Goal: Task Accomplishment & Management: Manage account settings

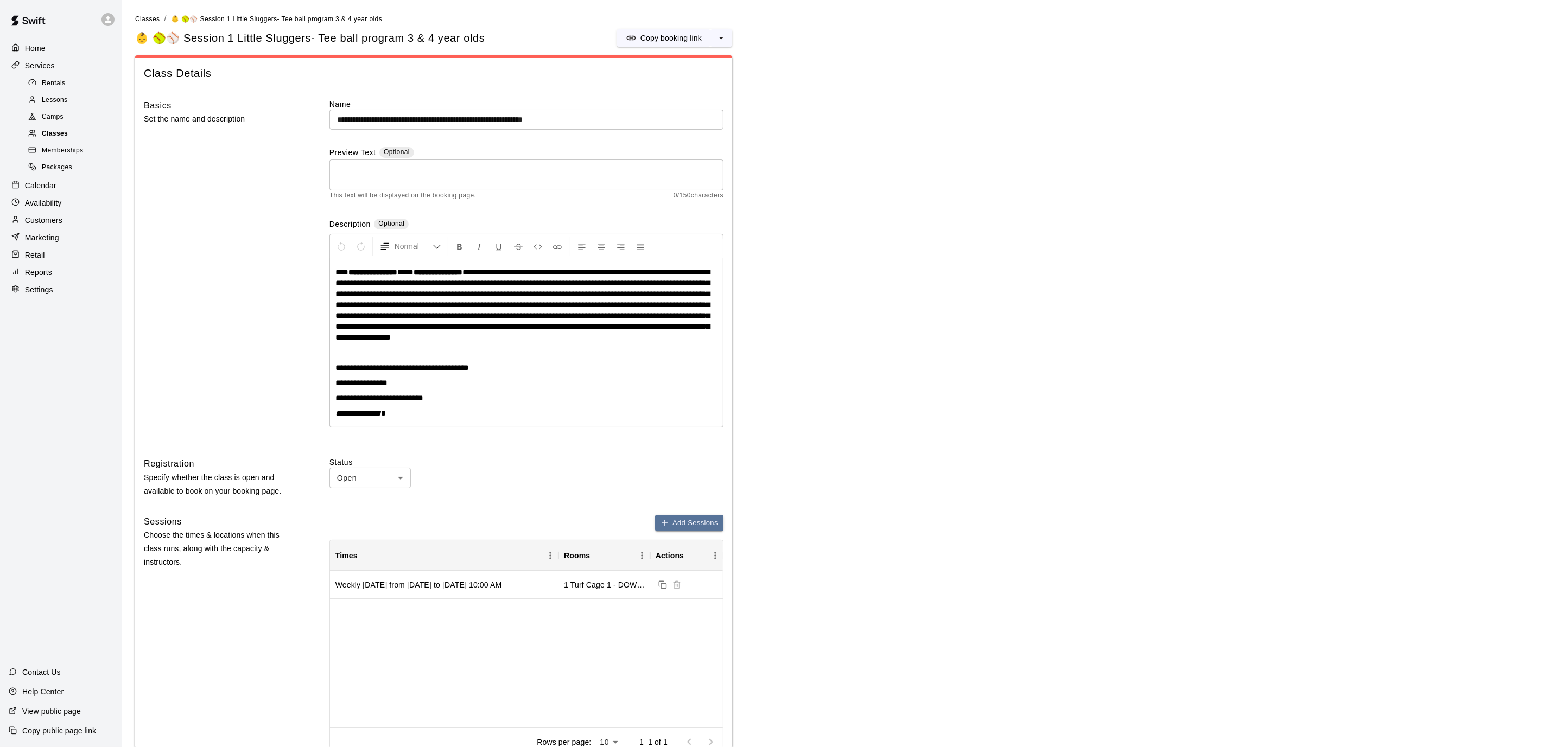
click at [91, 133] on div "Classes" at bounding box center [72, 134] width 92 height 15
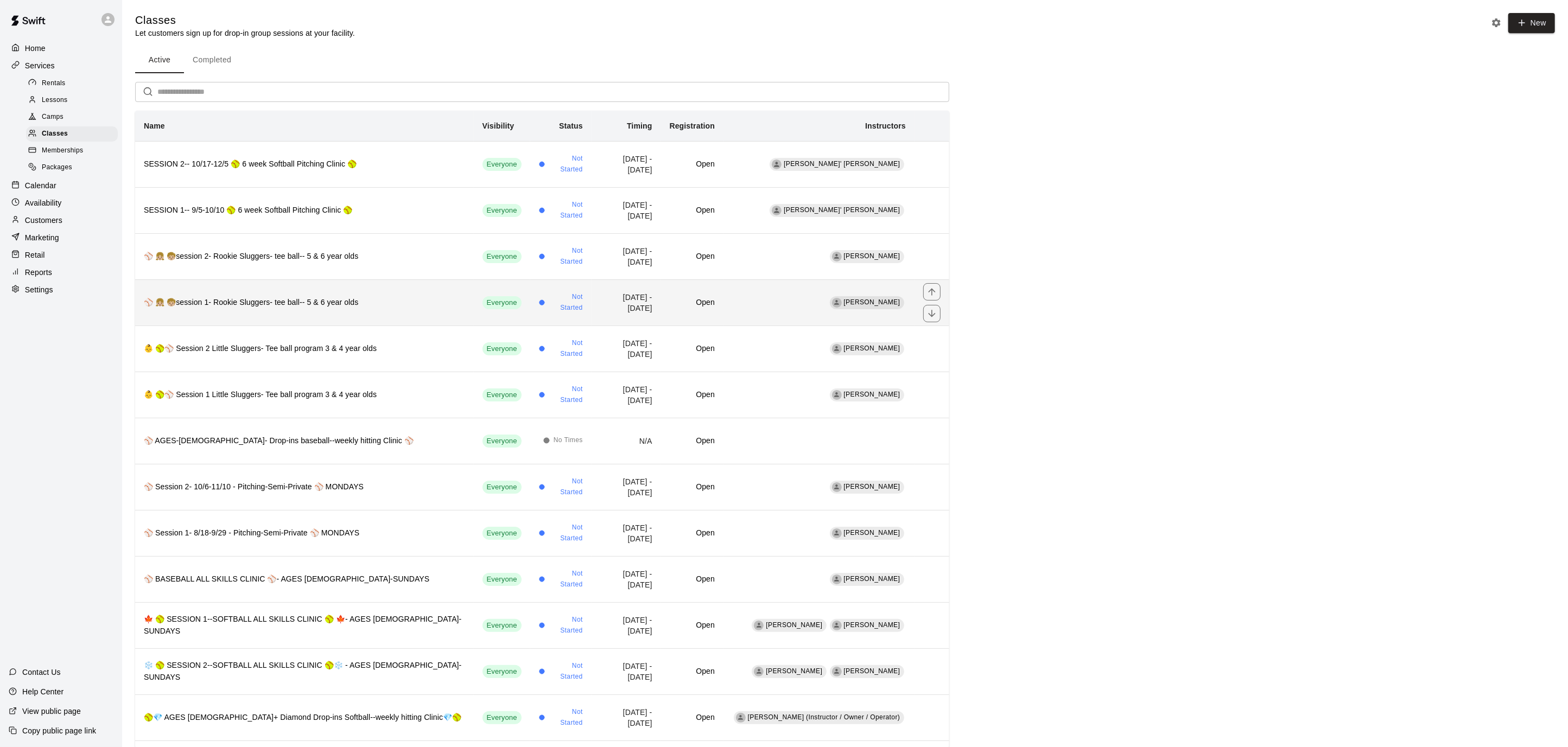
click at [394, 290] on th "⚾️ 👧🏼 🧒🏼session 1- Rookie Sluggers- tee ball-- 5 & 6 year olds" at bounding box center [304, 302] width 339 height 46
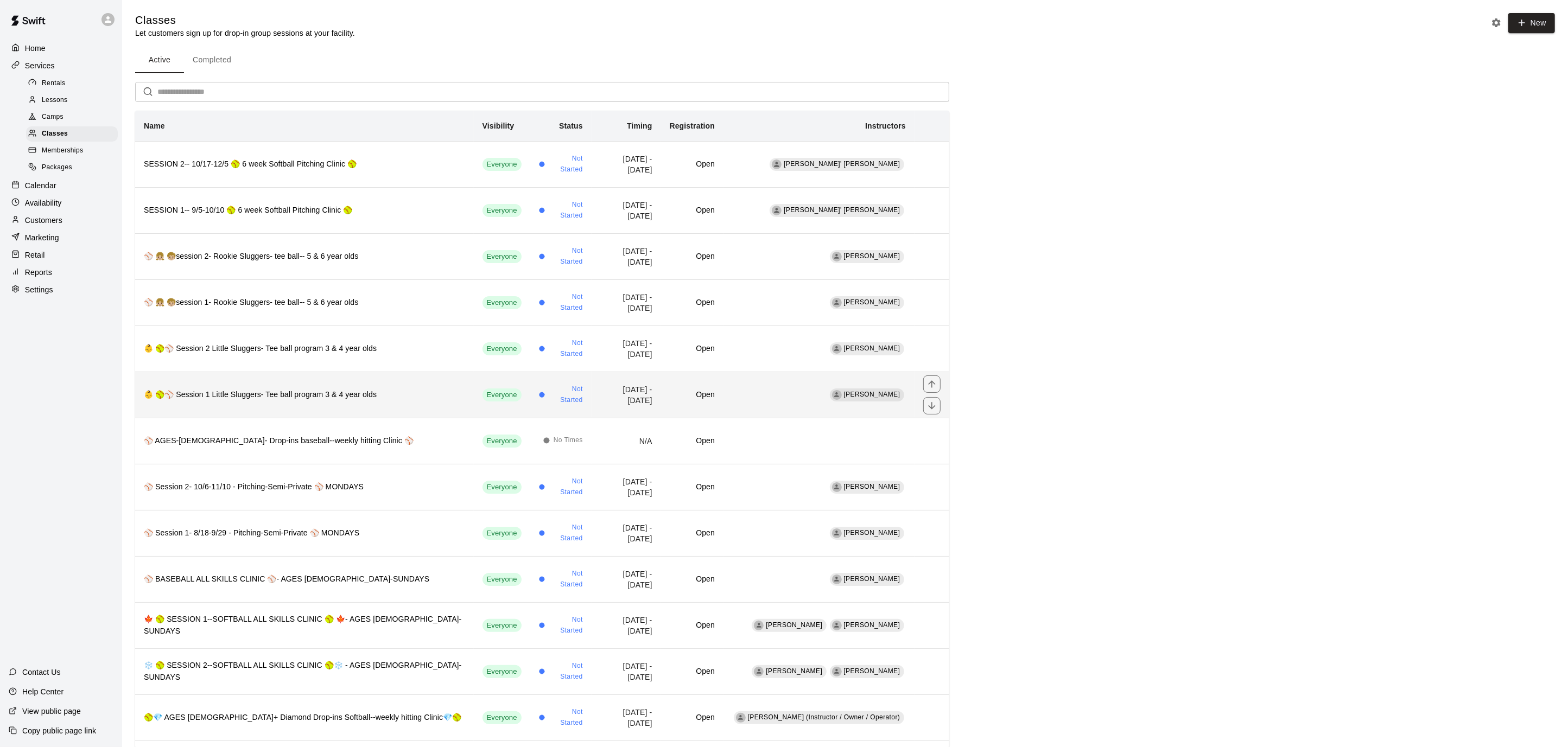
click at [394, 392] on h6 "👶 🥎⚾️ Session 1 Little Sluggers- Tee ball program 3 & 4 year olds" at bounding box center [304, 395] width 321 height 12
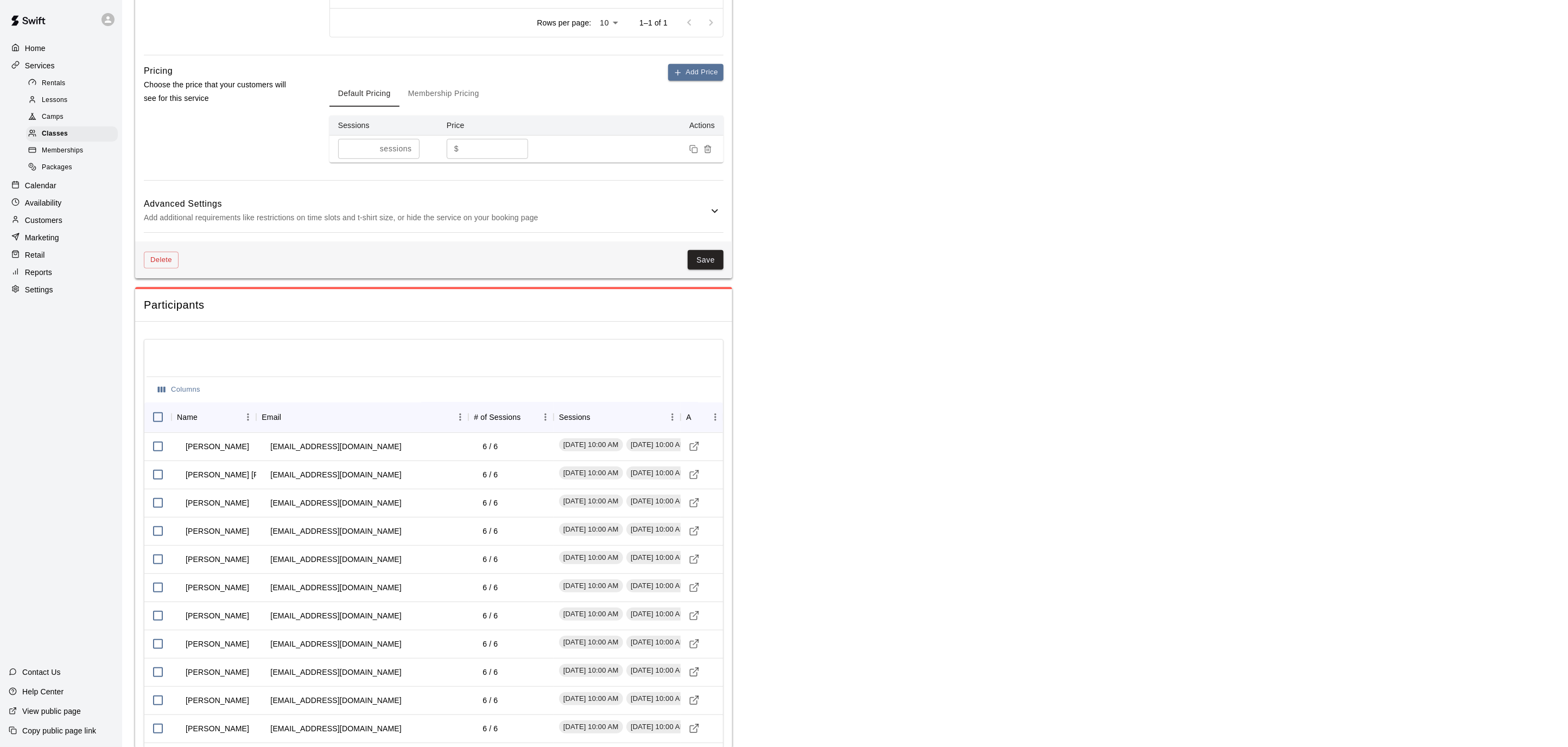
scroll to position [764, 0]
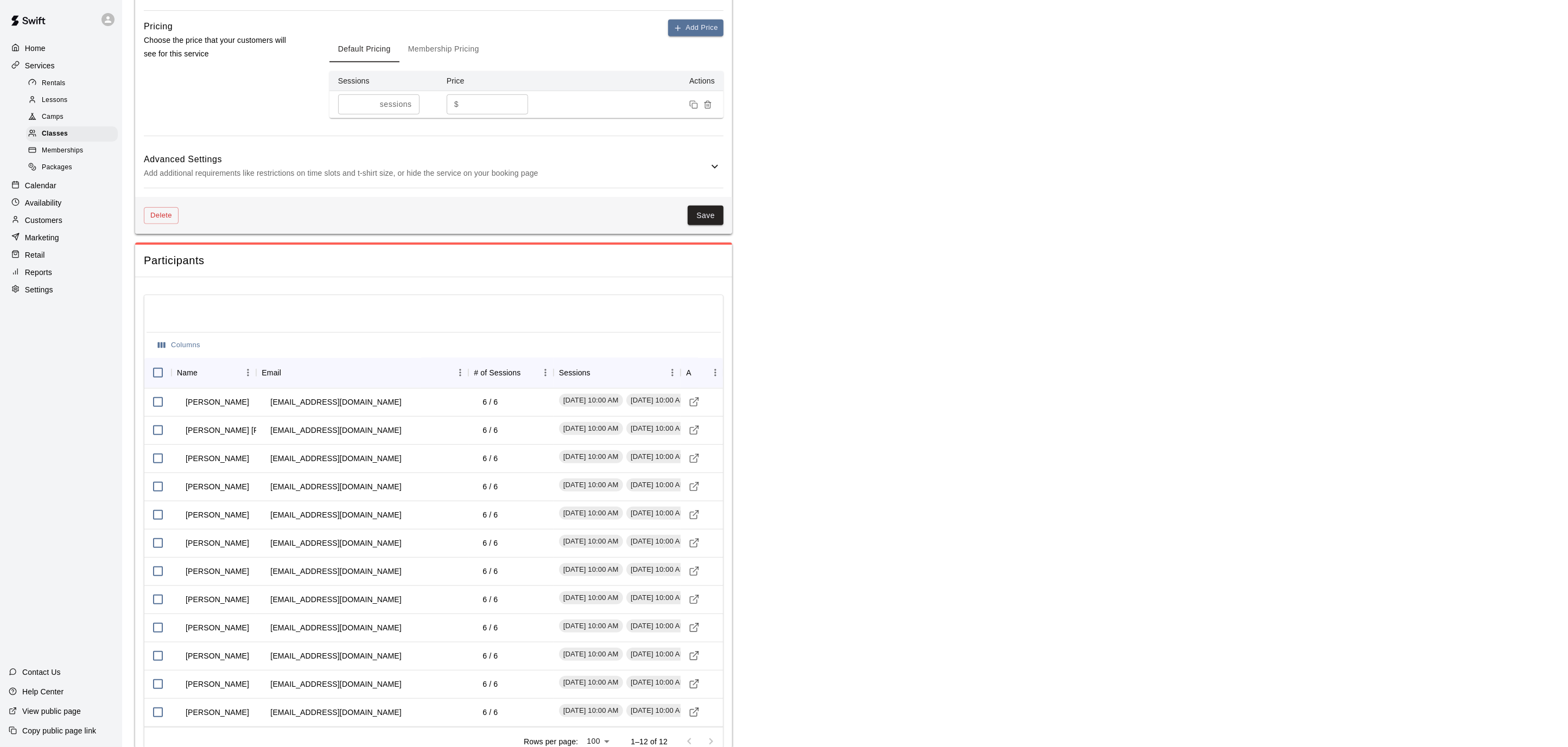
click at [372, 180] on p "Add additional requirements like restrictions on time slots and t-shirt size, o…" at bounding box center [426, 173] width 564 height 13
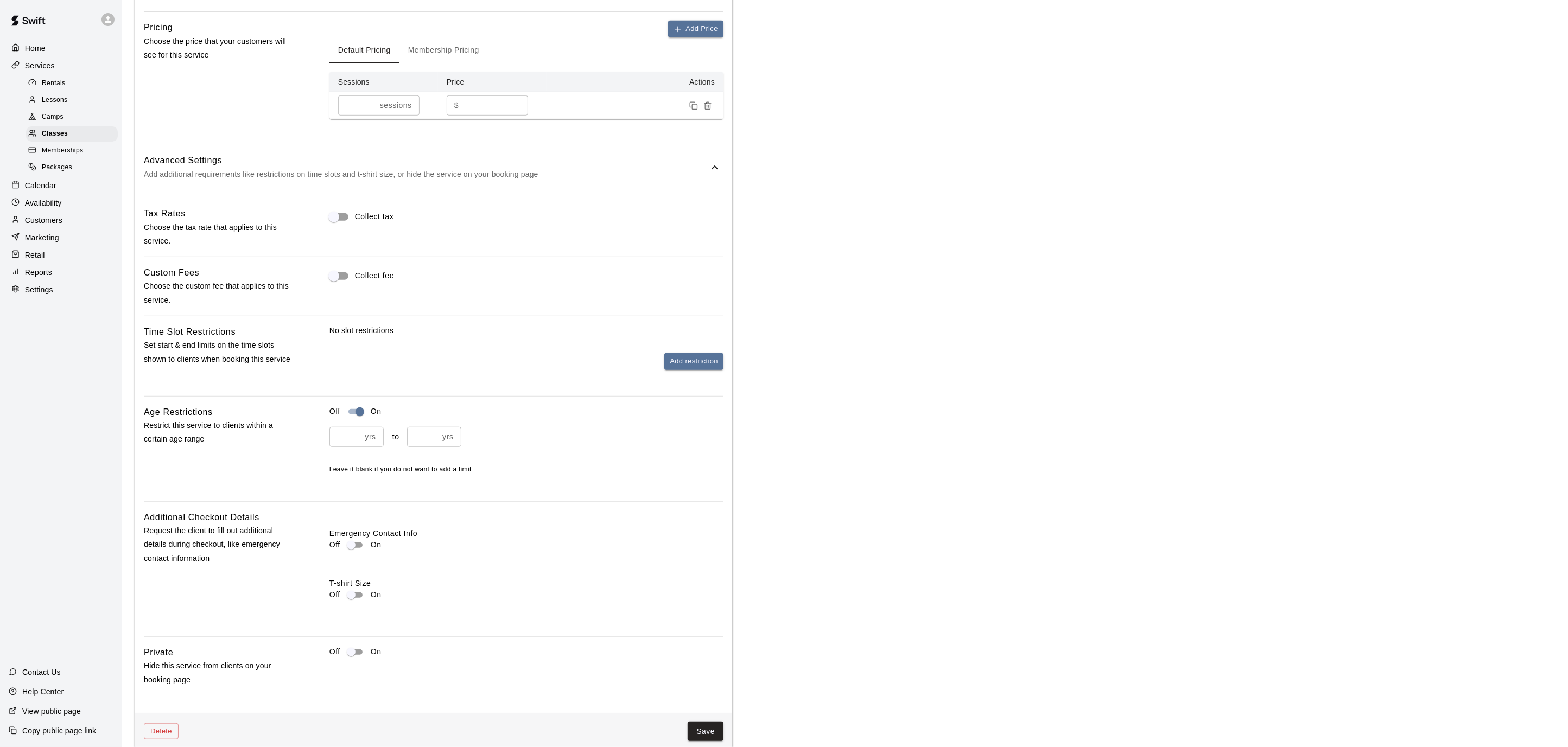
click at [416, 179] on p "Add additional requirements like restrictions on time slots and t-shirt size, o…" at bounding box center [426, 174] width 564 height 13
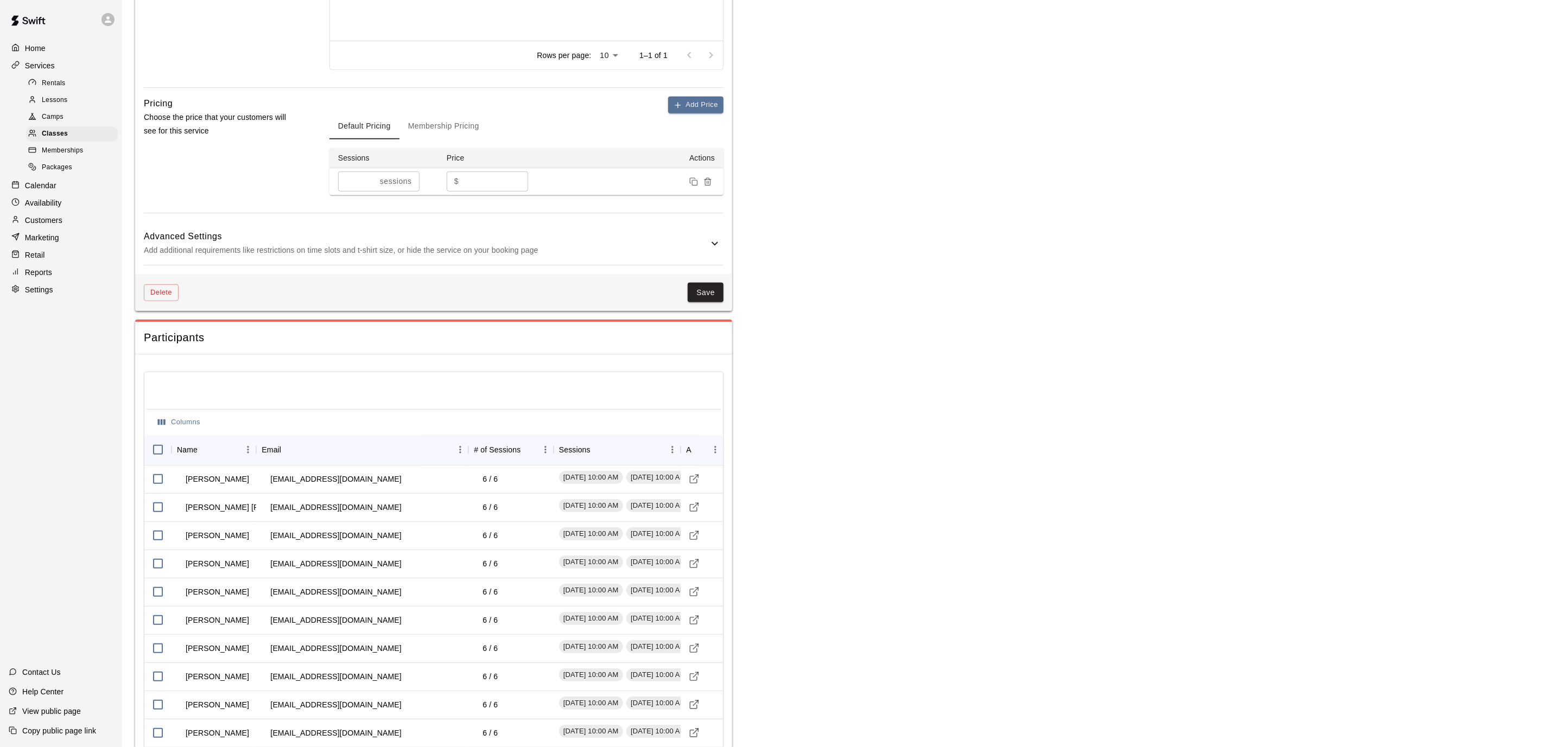
scroll to position [411, 0]
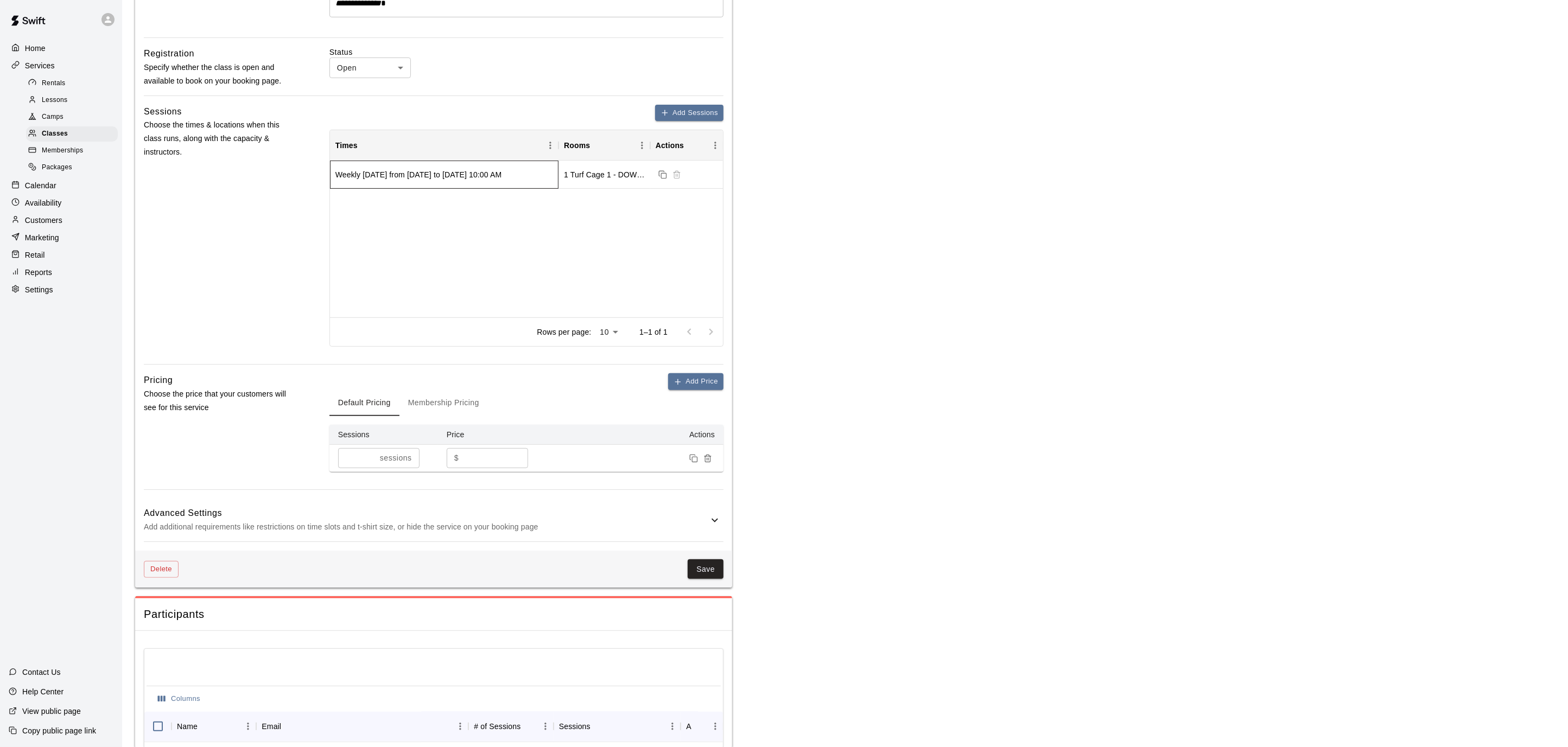
click at [502, 180] on div "Weekly [DATE] from [DATE] to [DATE] 10:00 AM" at bounding box center [418, 175] width 166 height 11
click at [433, 180] on div "Weekly [DATE] from [DATE] to [DATE] 10:00 AM" at bounding box center [418, 175] width 166 height 11
click at [436, 180] on div "Weekly [DATE] from [DATE] to [DATE] 10:00 AM" at bounding box center [418, 175] width 166 height 11
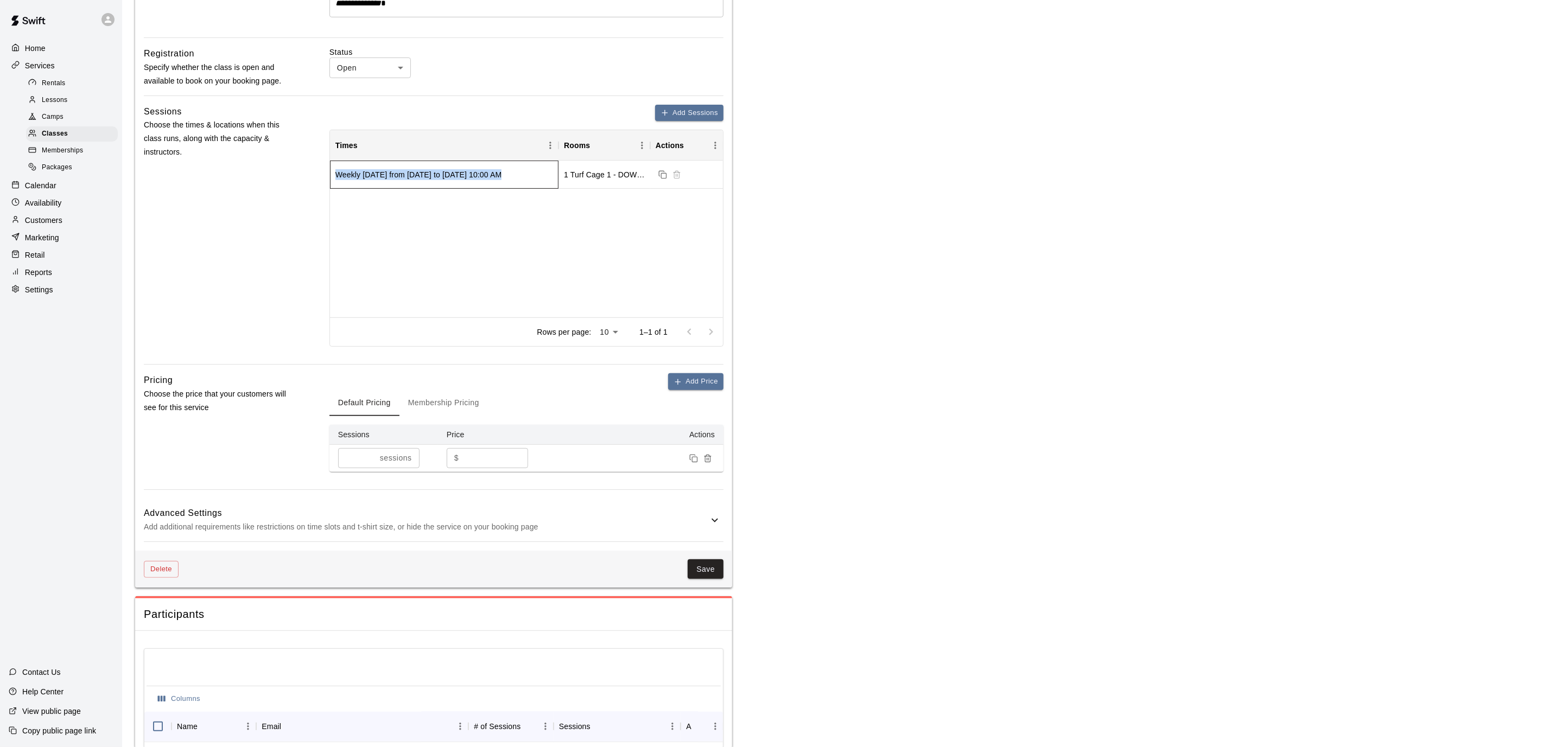
click at [436, 180] on div "Weekly [DATE] from [DATE] to [DATE] 10:00 AM" at bounding box center [418, 175] width 166 height 11
click at [557, 219] on div "Weekly [DATE] from [DATE] to [DATE] 10:00 AM 1 Turf Cage 1 - DOWNINGTOWN, 2 Tur…" at bounding box center [526, 239] width 393 height 157
click at [502, 180] on div "Weekly [DATE] from [DATE] to [DATE] 10:00 AM" at bounding box center [418, 175] width 166 height 11
drag, startPoint x: 540, startPoint y: 182, endPoint x: 548, endPoint y: 182, distance: 8.0
click at [502, 180] on div "Weekly [DATE] from [DATE] to [DATE] 10:00 AM" at bounding box center [418, 175] width 166 height 11
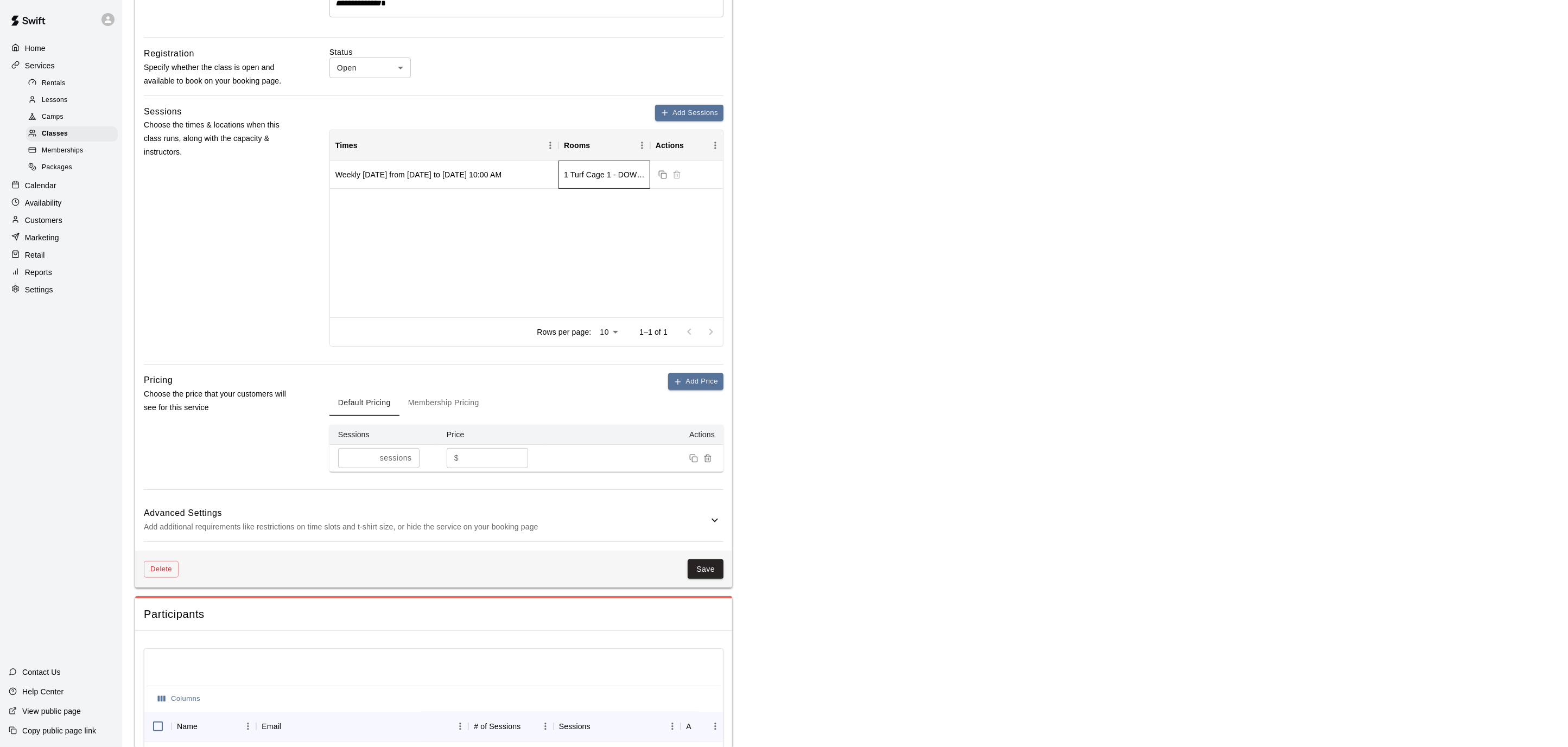
click at [578, 180] on div "1 Turf Cage 1 - DOWNINGTOWN, 2 Turf Cage 2 - DOWNINGTOWN, Half Turf Area - [GEO…" at bounding box center [604, 175] width 81 height 11
click at [580, 180] on div "1 Turf Cage 1 - DOWNINGTOWN, 2 Turf Cage 2 - DOWNINGTOWN, Half Turf Area - [GEO…" at bounding box center [604, 175] width 81 height 11
drag, startPoint x: 582, startPoint y: 184, endPoint x: 600, endPoint y: 182, distance: 18.1
click at [599, 180] on div "1 Turf Cage 1 - DOWNINGTOWN, 2 Turf Cage 2 - DOWNINGTOWN, Half Turf Area - [GEO…" at bounding box center [604, 175] width 81 height 11
click at [600, 180] on div "1 Turf Cage 1 - DOWNINGTOWN, 2 Turf Cage 2 - DOWNINGTOWN, Half Turf Area - [GEO…" at bounding box center [604, 175] width 81 height 11
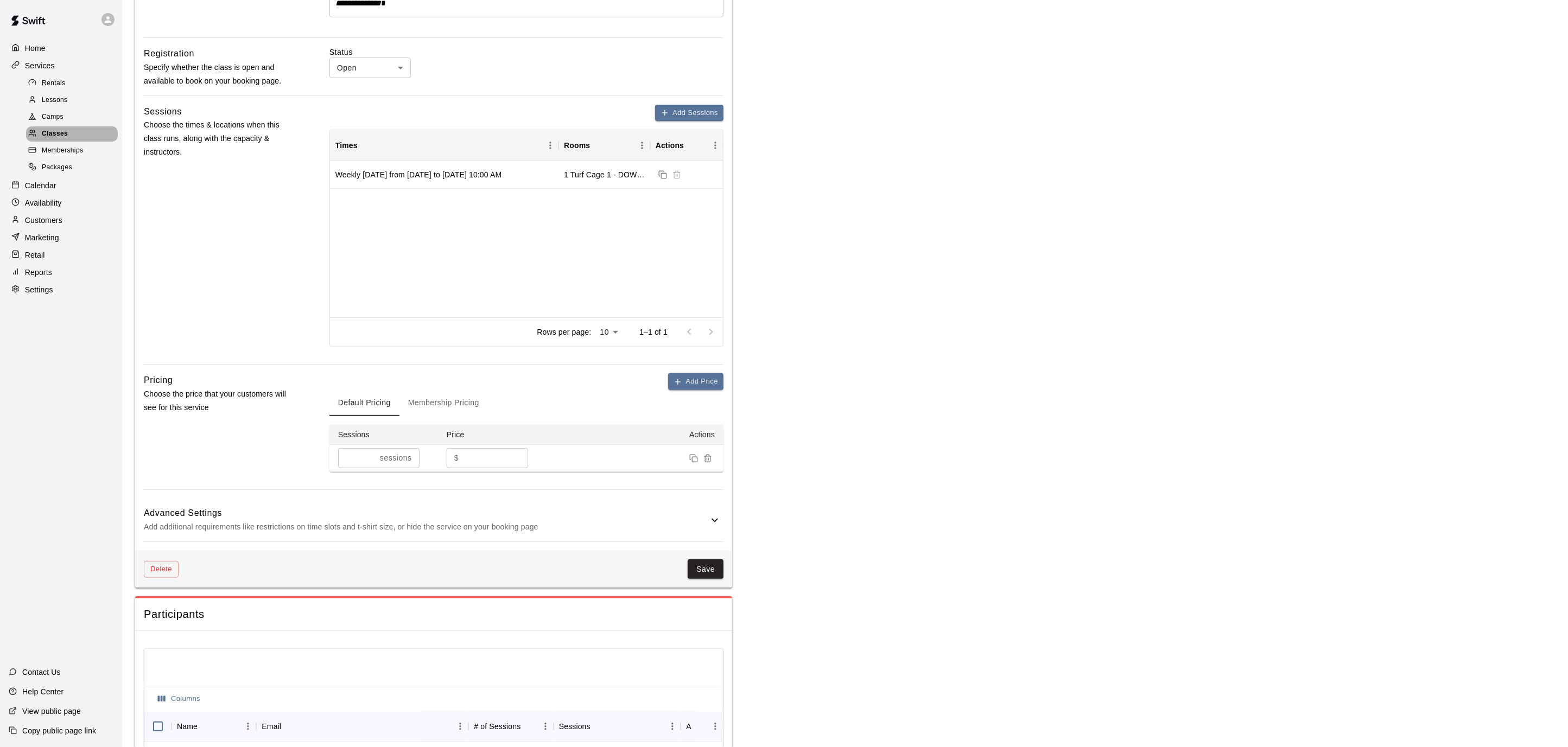
click at [58, 134] on span "Classes" at bounding box center [54, 133] width 26 height 11
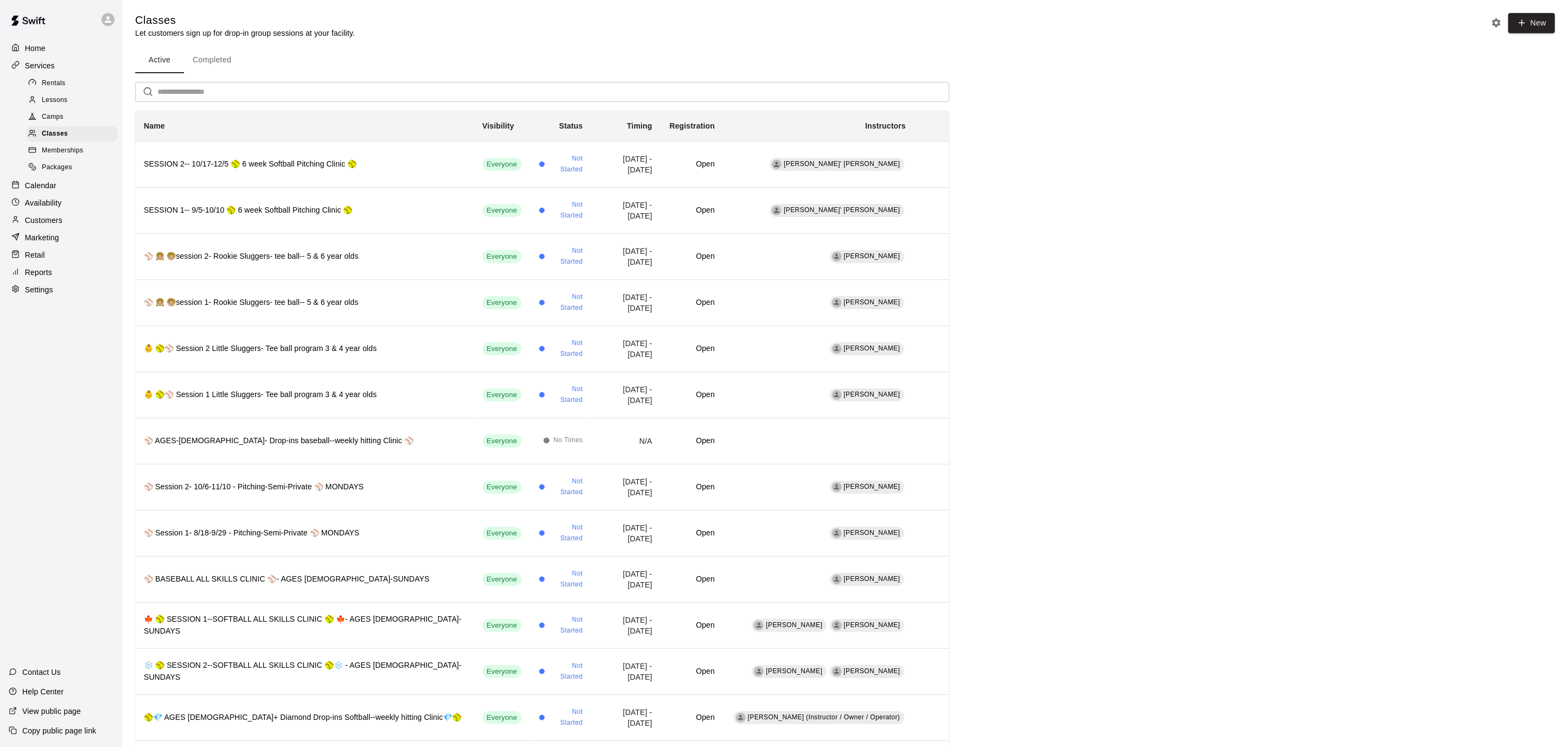
click at [83, 187] on div "Calendar" at bounding box center [61, 186] width 105 height 16
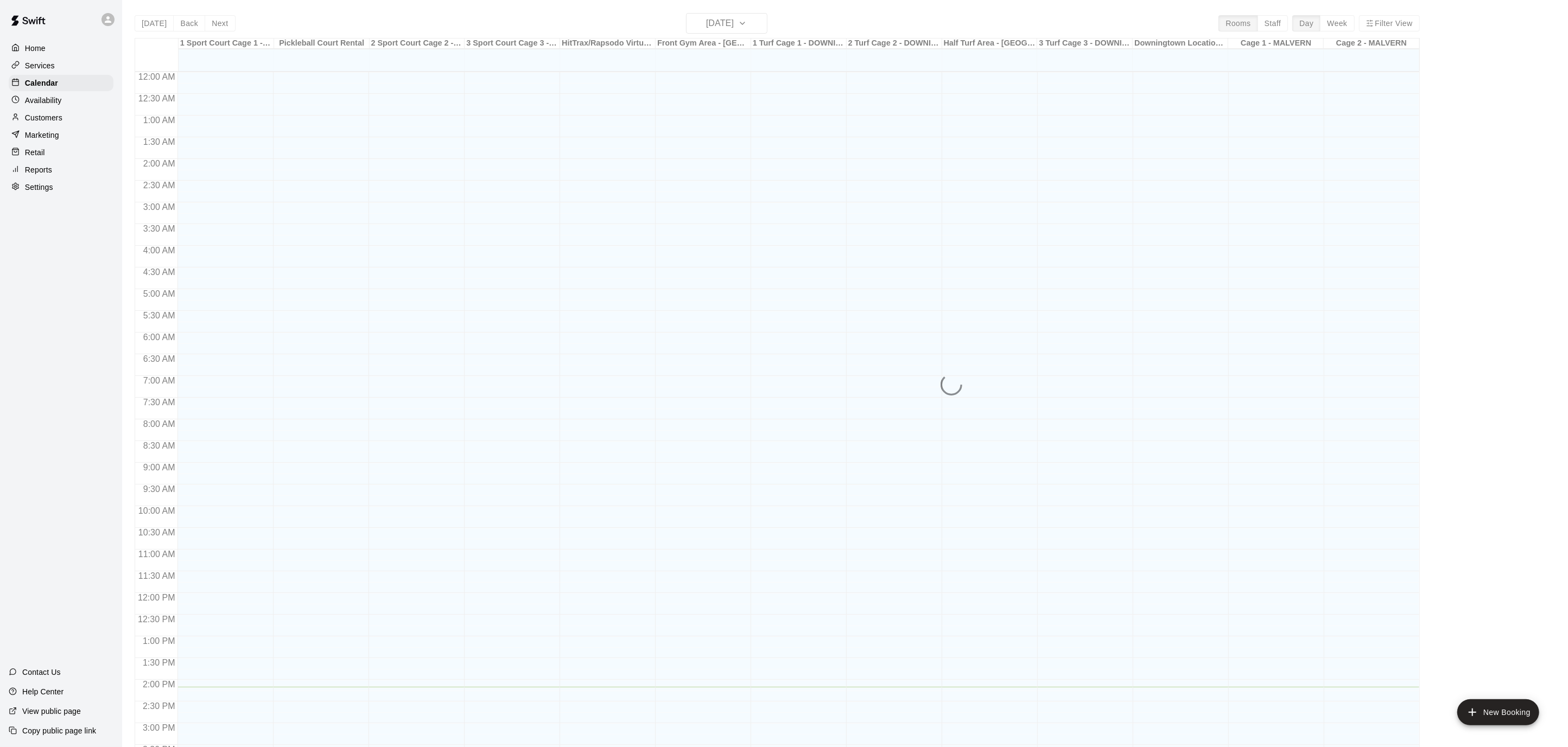
scroll to position [321, 0]
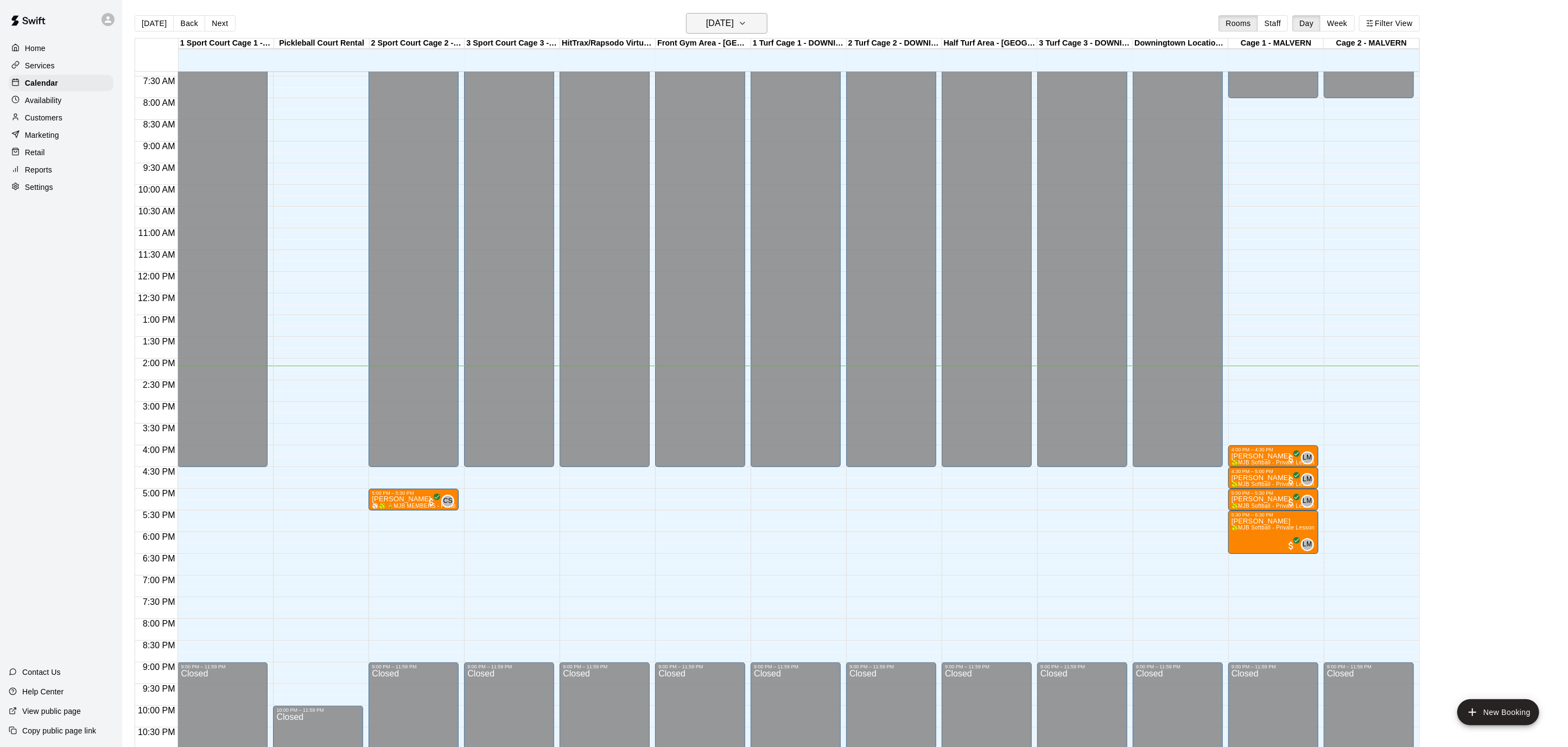
click at [747, 22] on icon "button" at bounding box center [743, 23] width 9 height 13
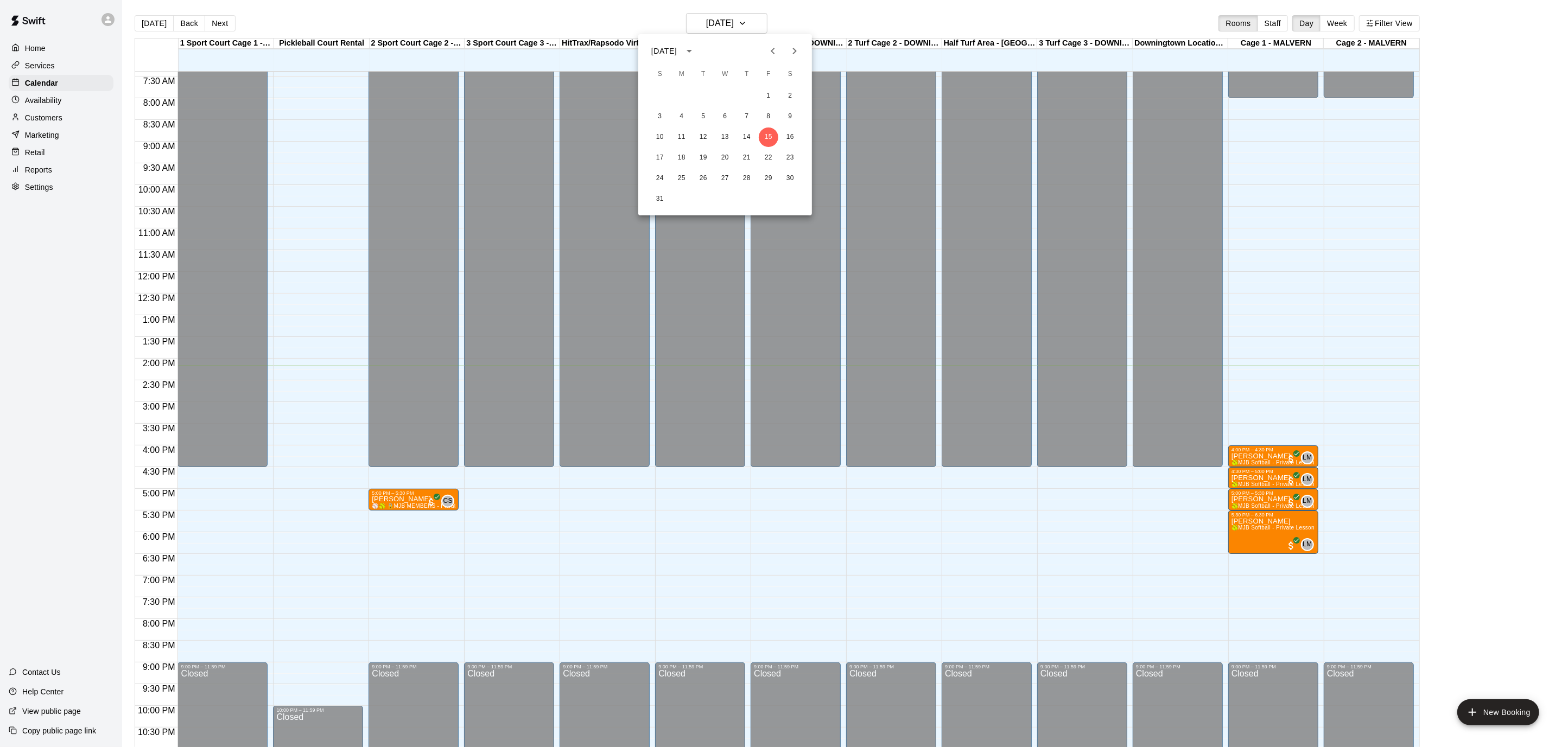
click at [799, 52] on icon "Next month" at bounding box center [795, 51] width 13 height 13
click at [658, 121] on button "7" at bounding box center [660, 116] width 20 height 20
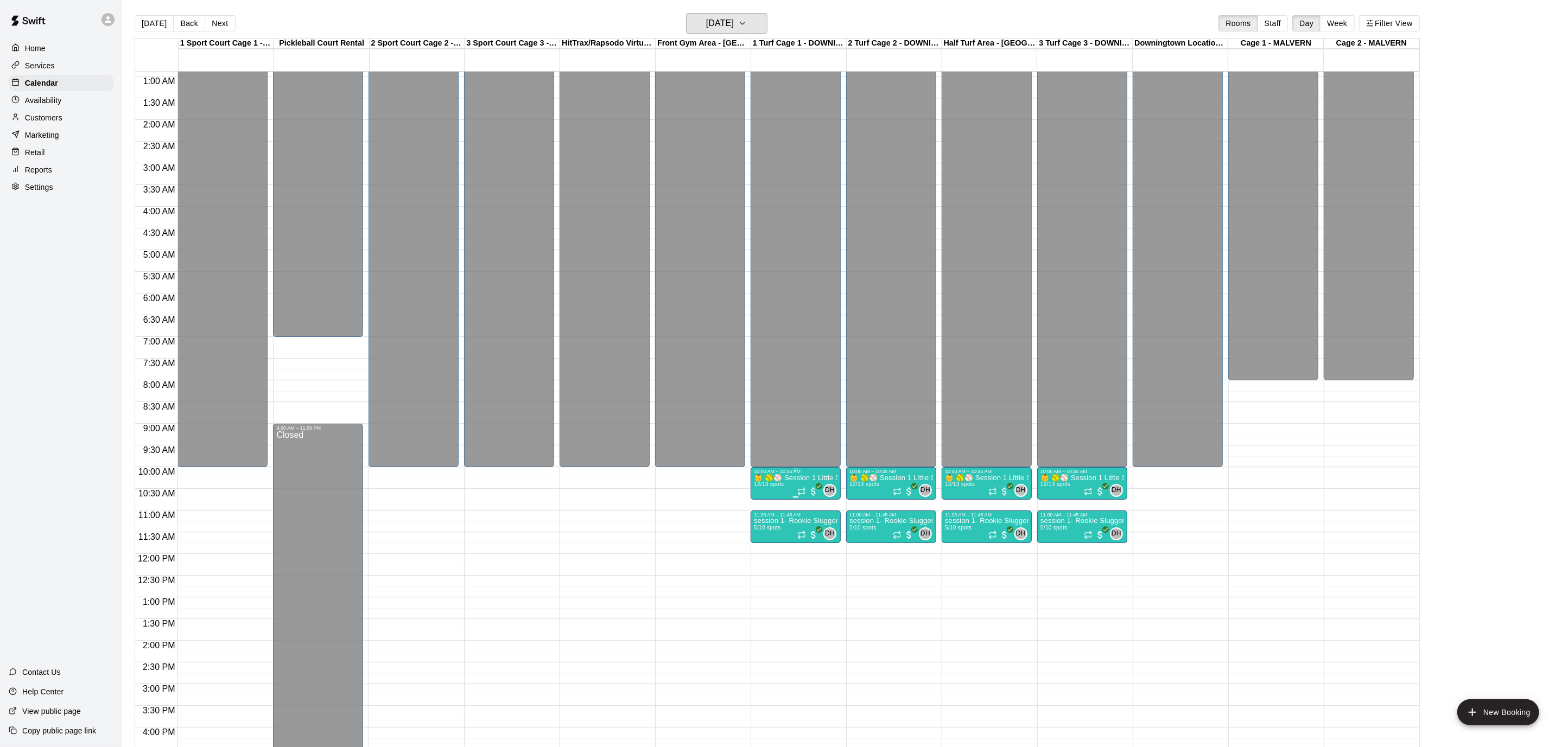
scroll to position [30, 0]
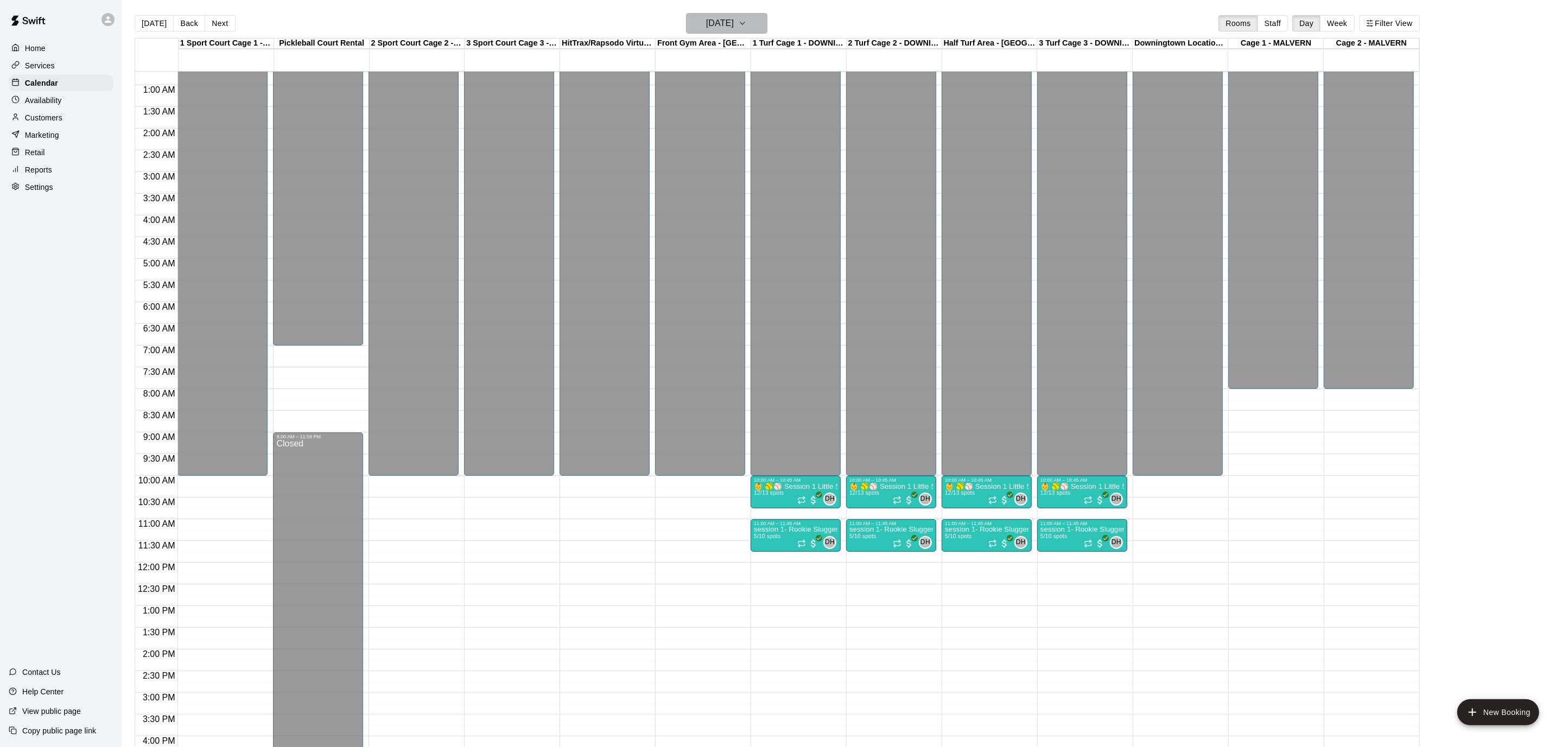
click at [747, 29] on icon "button" at bounding box center [743, 23] width 9 height 13
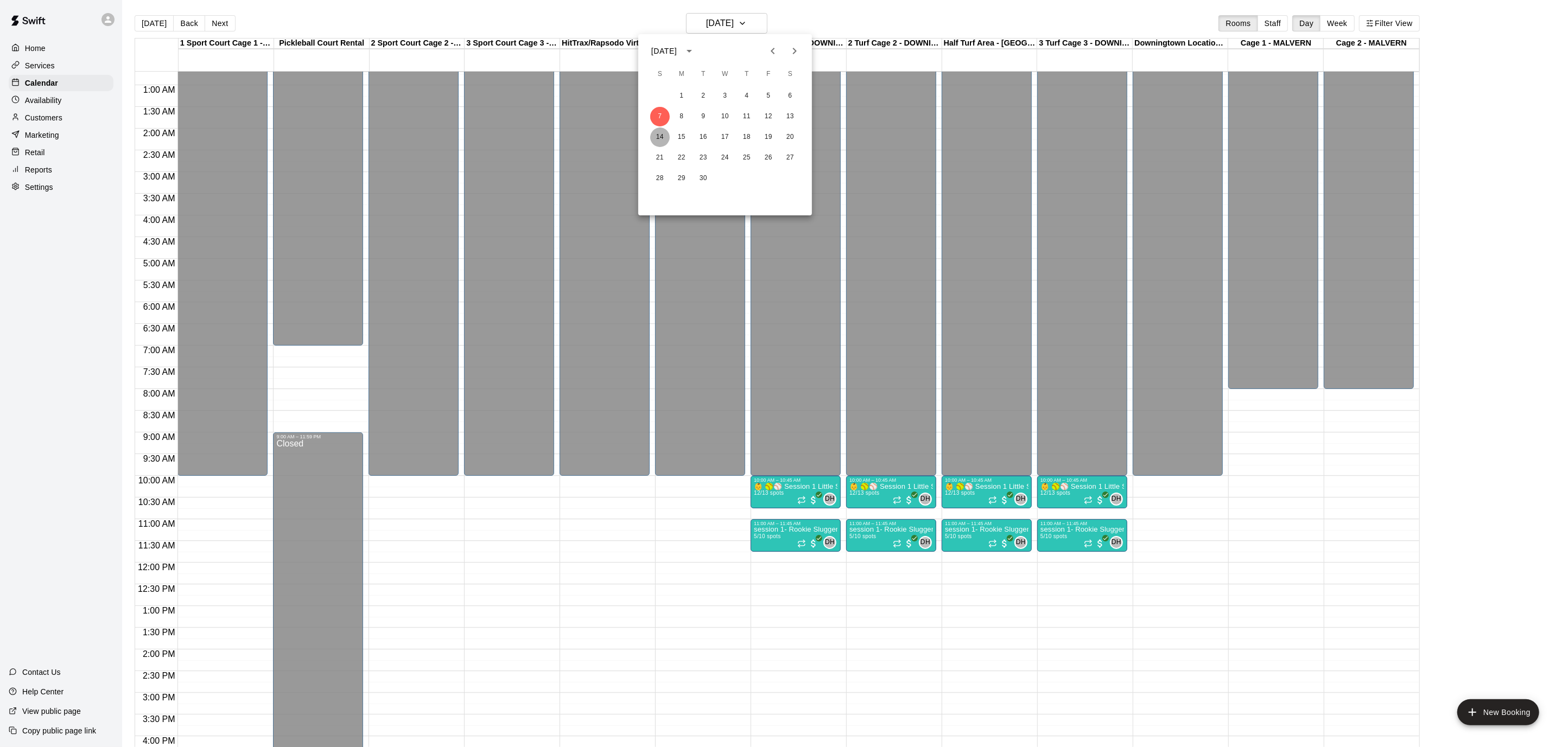
click at [658, 139] on button "14" at bounding box center [660, 137] width 20 height 20
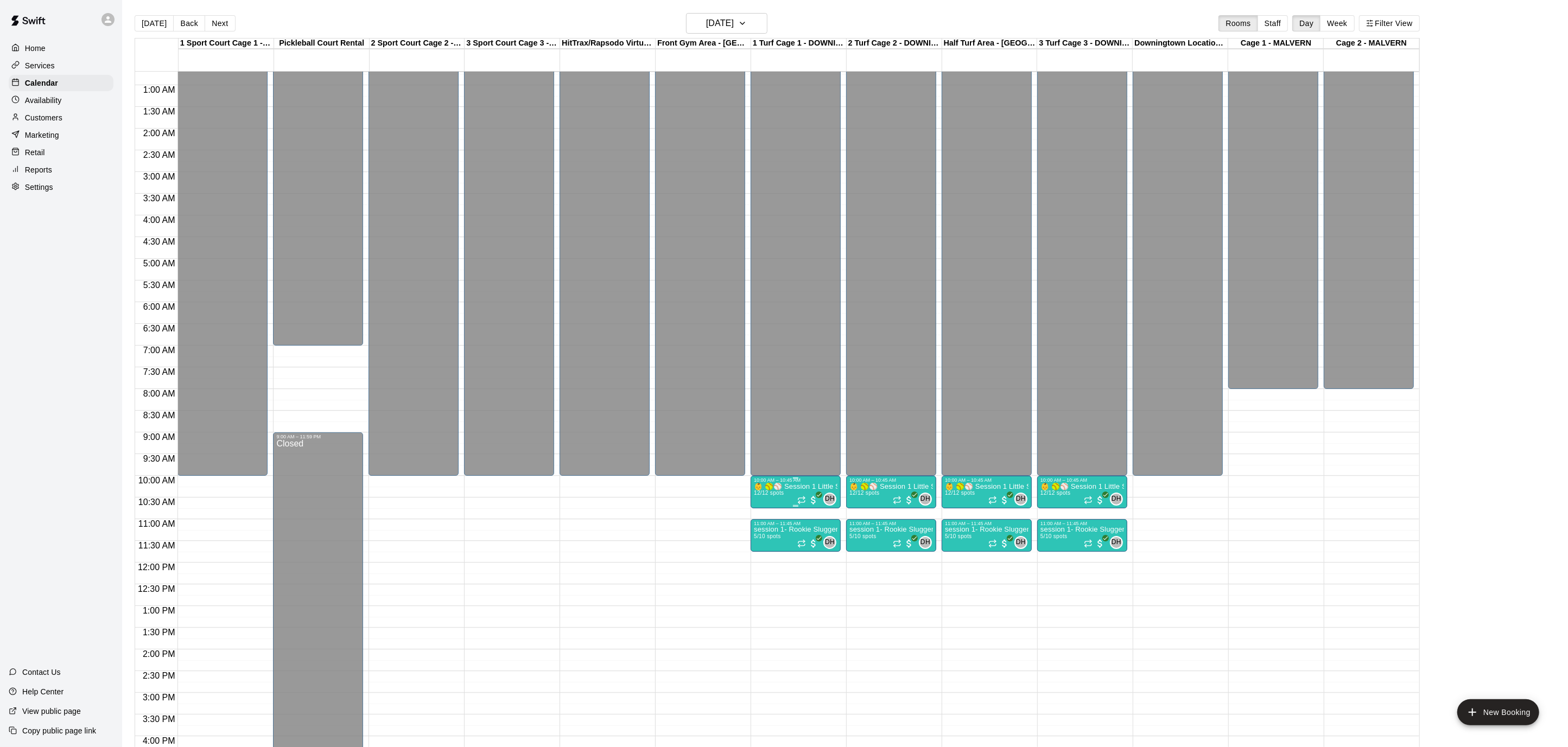
click at [812, 487] on p "👶 🥎⚾️ Session 1 Little Sluggers- Tee ball program 3 & 4 year olds" at bounding box center [796, 487] width 84 height 0
click at [762, 518] on img "edit" at bounding box center [765, 524] width 13 height 13
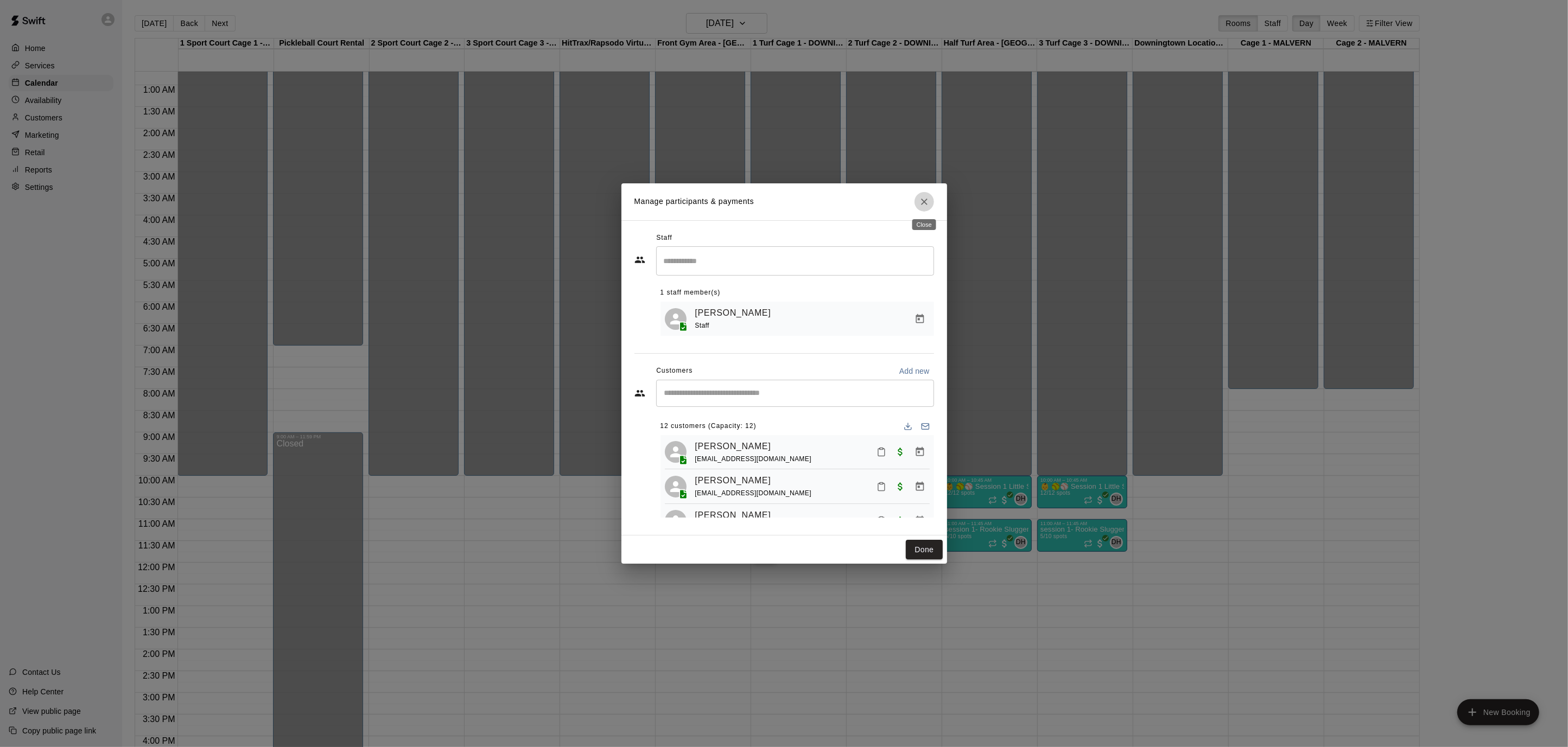
click at [926, 202] on icon "Close" at bounding box center [924, 202] width 11 height 11
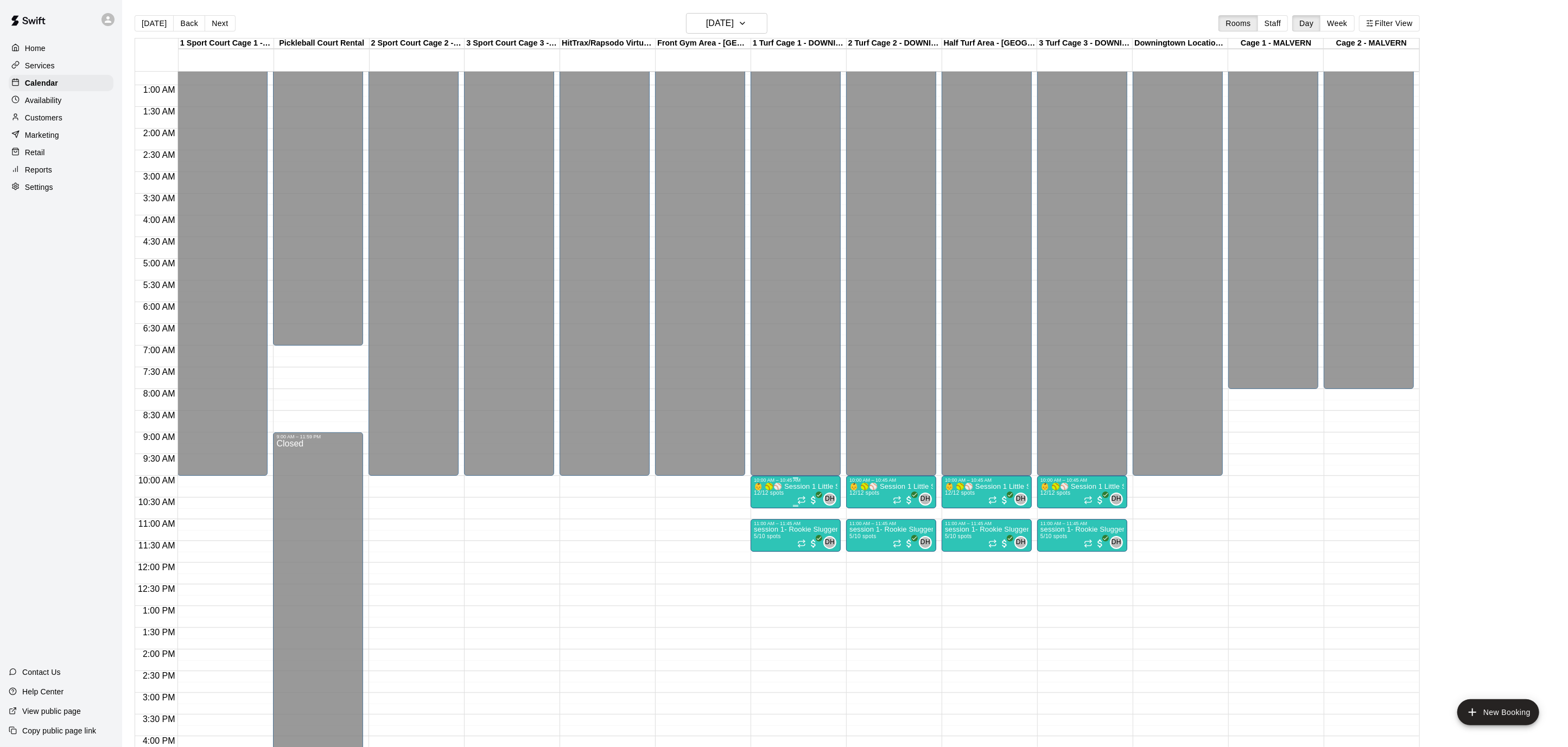
click at [812, 487] on p "👶 🥎⚾️ Session 1 Little Sluggers- Tee ball program 3 & 4 year olds" at bounding box center [796, 487] width 84 height 0
click at [761, 522] on img "edit" at bounding box center [765, 524] width 13 height 13
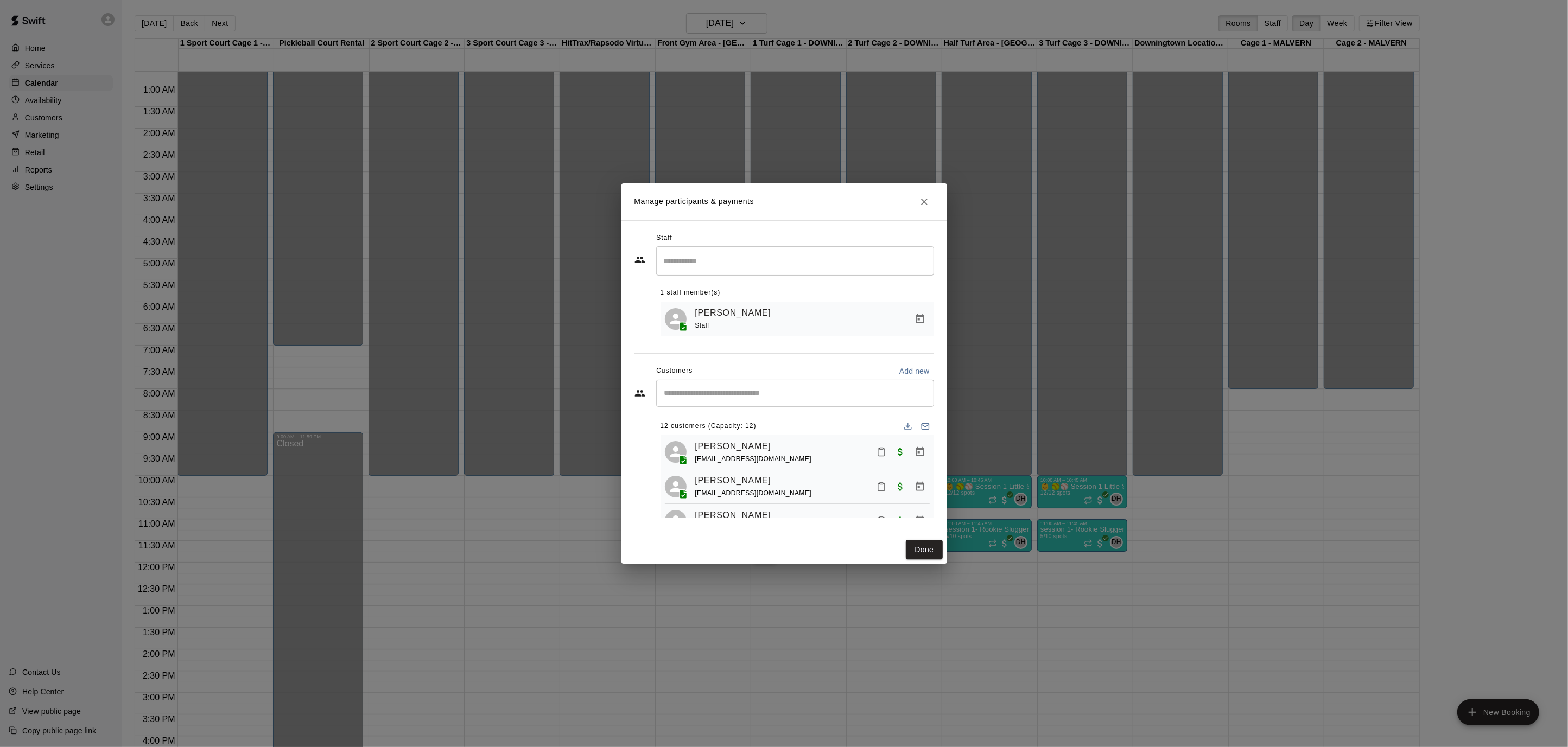
drag, startPoint x: 926, startPoint y: 201, endPoint x: 921, endPoint y: 208, distance: 8.6
click at [926, 201] on icon "Close" at bounding box center [924, 202] width 6 height 6
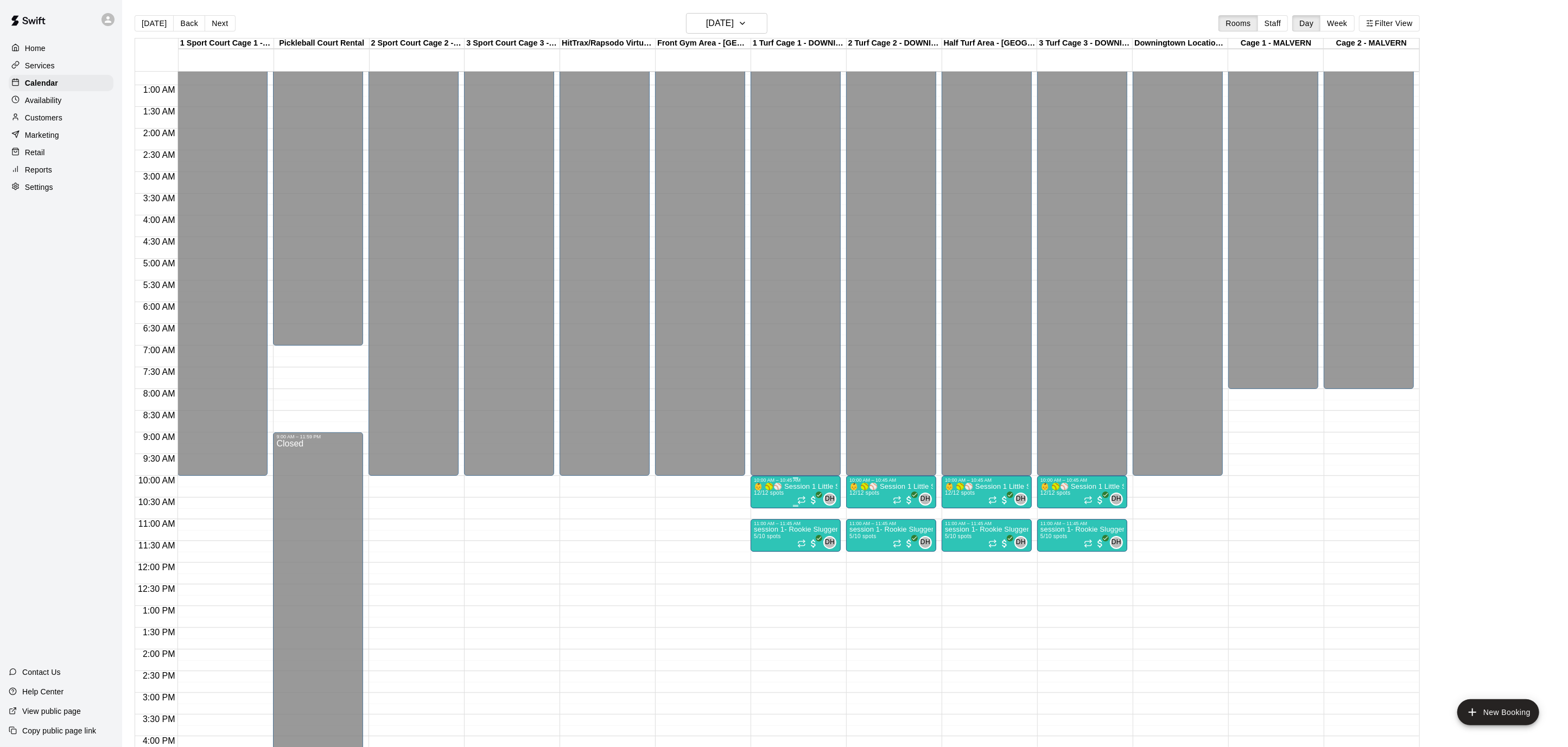
click at [787, 487] on p "👶 🥎⚾️ Session 1 Little Sluggers- Tee ball program 3 & 4 year olds" at bounding box center [796, 487] width 84 height 0
click at [769, 501] on icon "edit" at bounding box center [764, 497] width 13 height 13
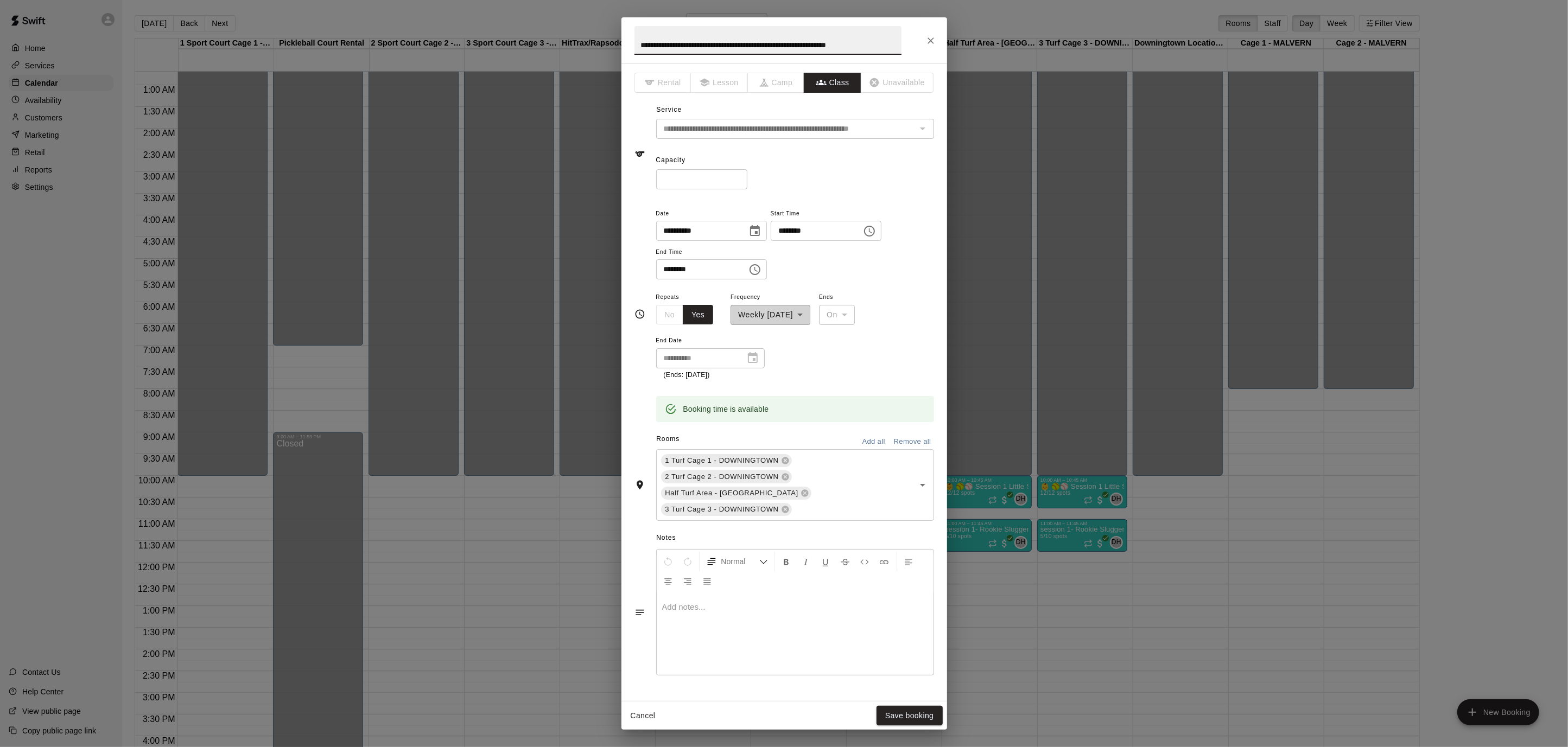
type input "**"
click at [741, 177] on input "**" at bounding box center [702, 180] width 91 height 20
click at [897, 712] on button "Save booking" at bounding box center [909, 716] width 66 height 20
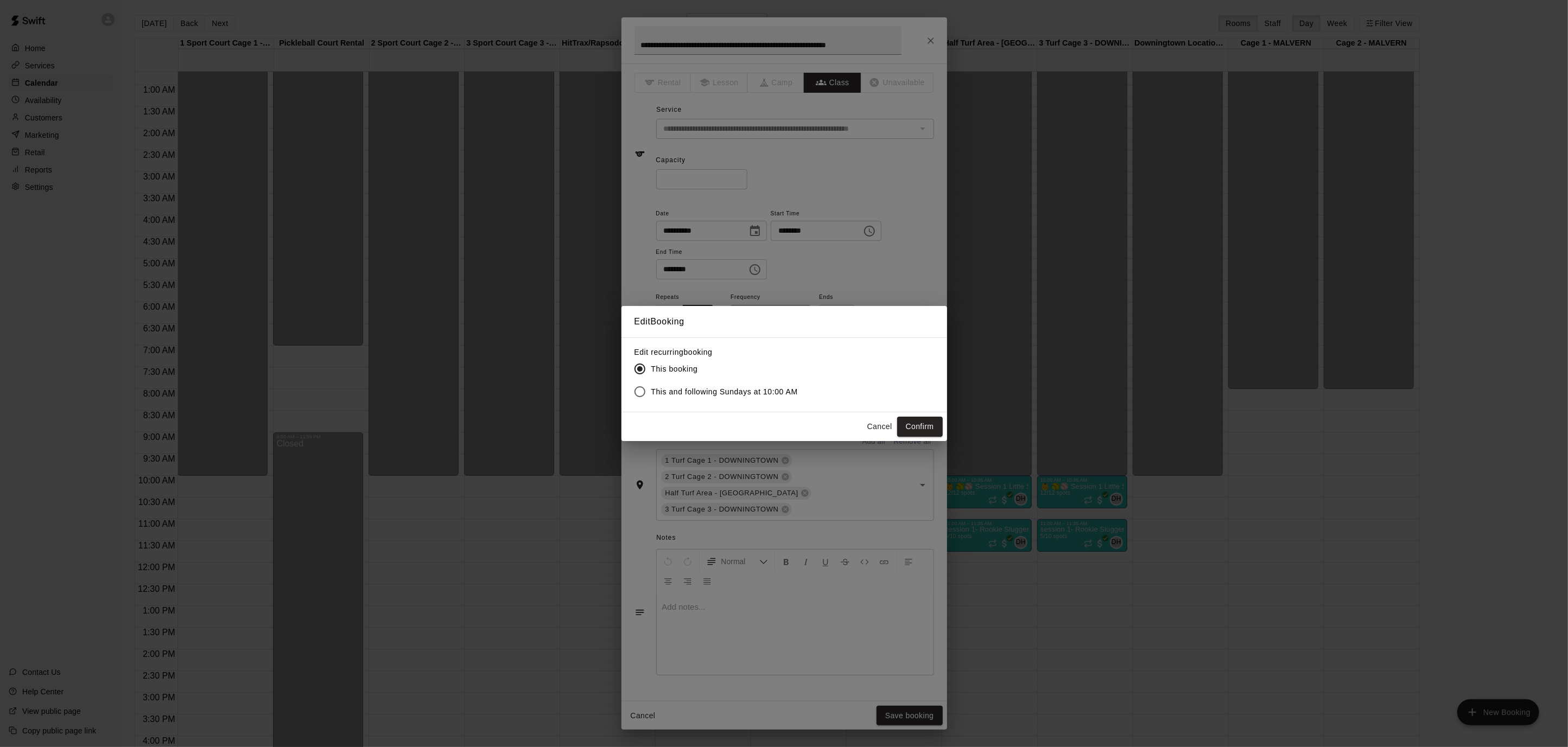
click at [724, 395] on span "This and following Sundays at 10:00 AM" at bounding box center [725, 392] width 147 height 11
click at [914, 425] on button "Confirm" at bounding box center [920, 427] width 46 height 20
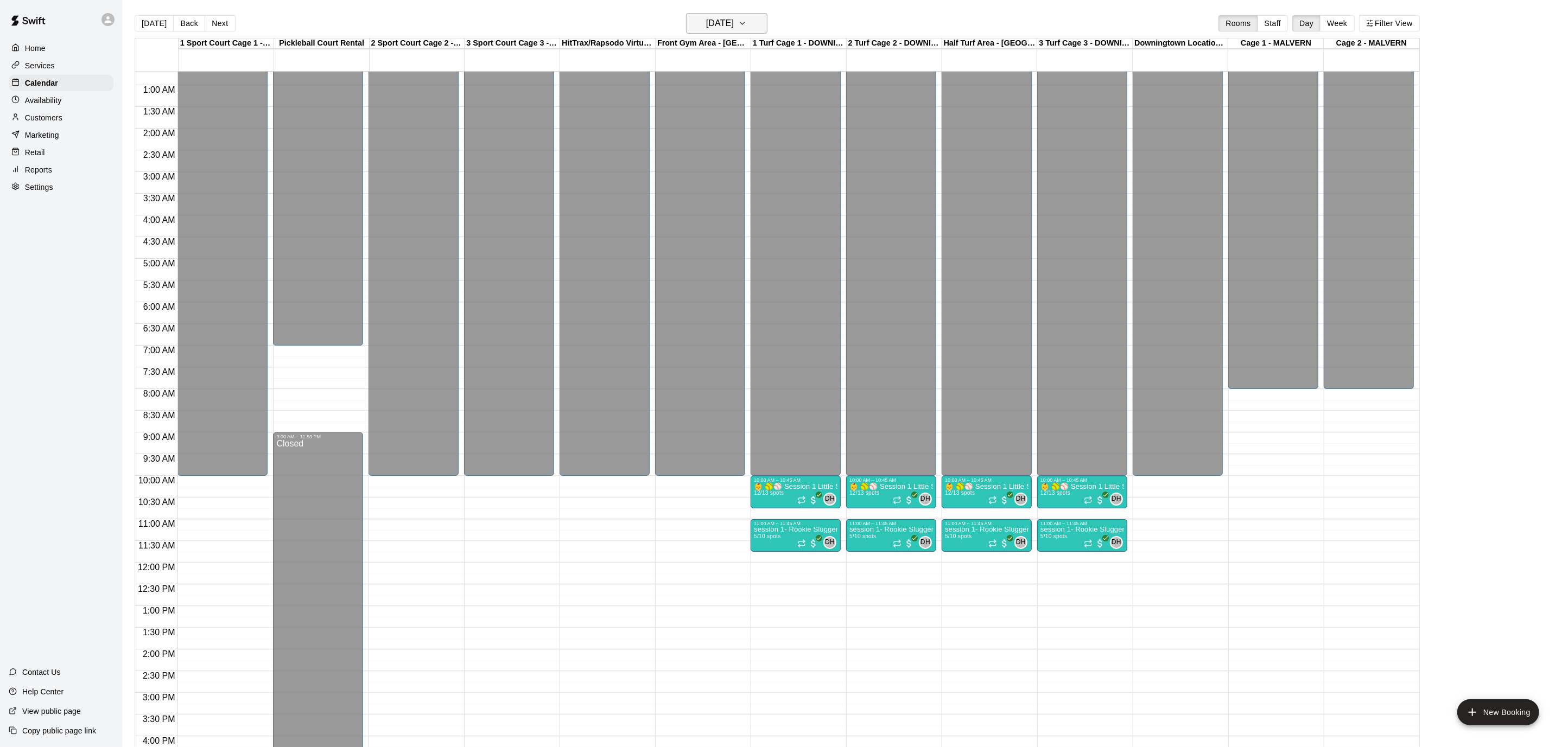
click at [747, 26] on icon "button" at bounding box center [743, 23] width 9 height 13
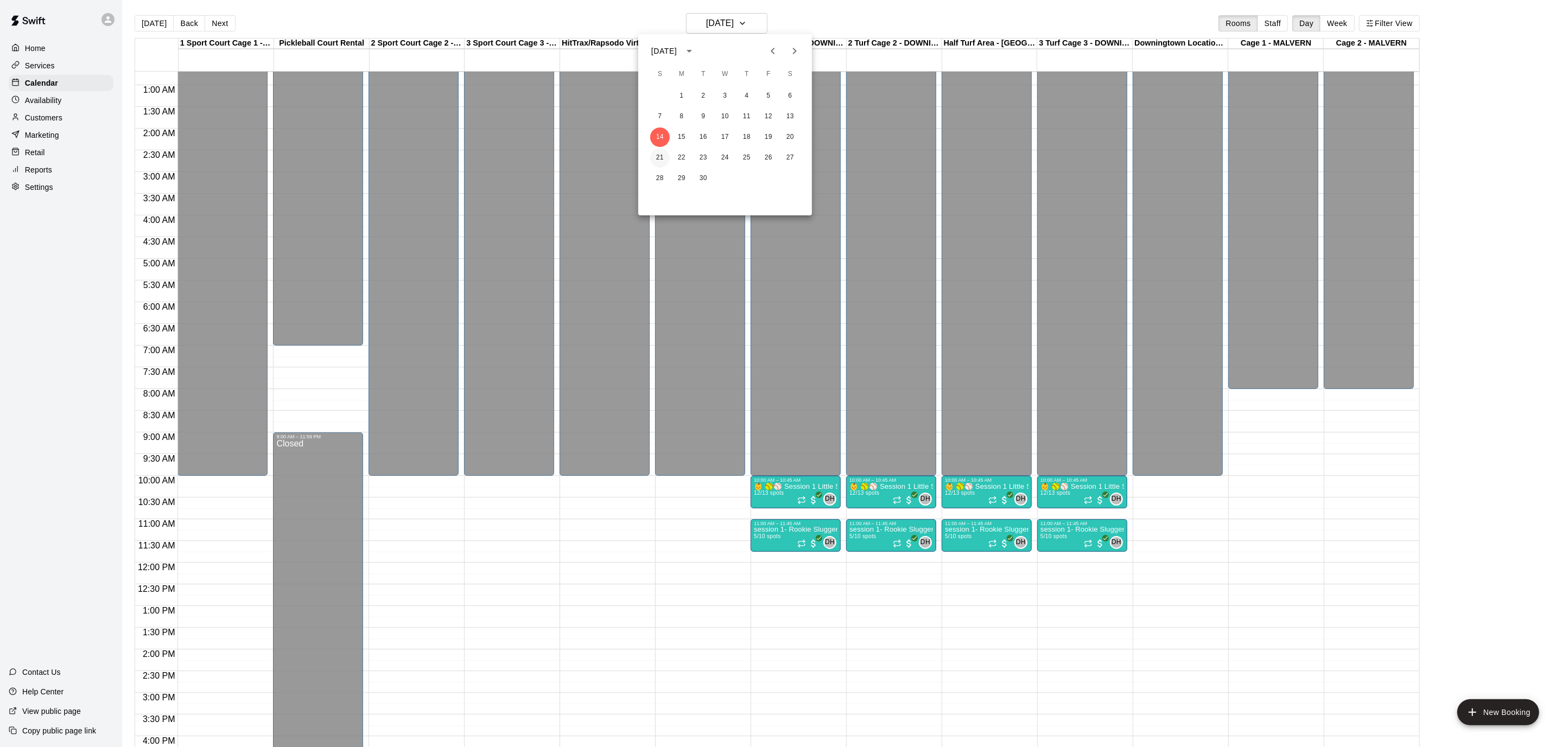
click at [664, 160] on button "21" at bounding box center [660, 157] width 20 height 20
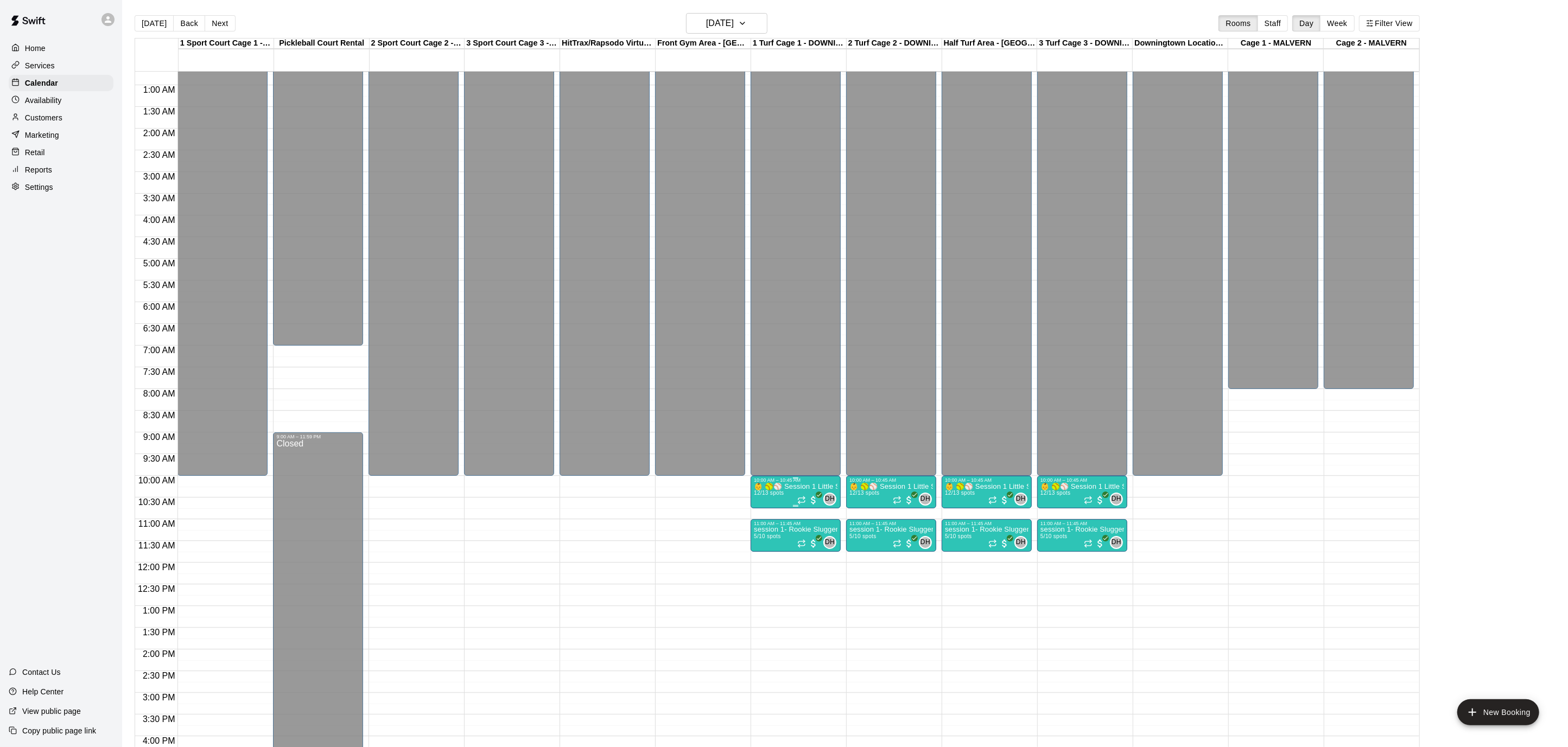
click at [802, 487] on p "👶 🥎⚾️ Session 1 Little Sluggers- Tee ball program 3 & 4 year olds" at bounding box center [796, 487] width 84 height 0
click at [768, 498] on icon "edit" at bounding box center [764, 497] width 13 height 13
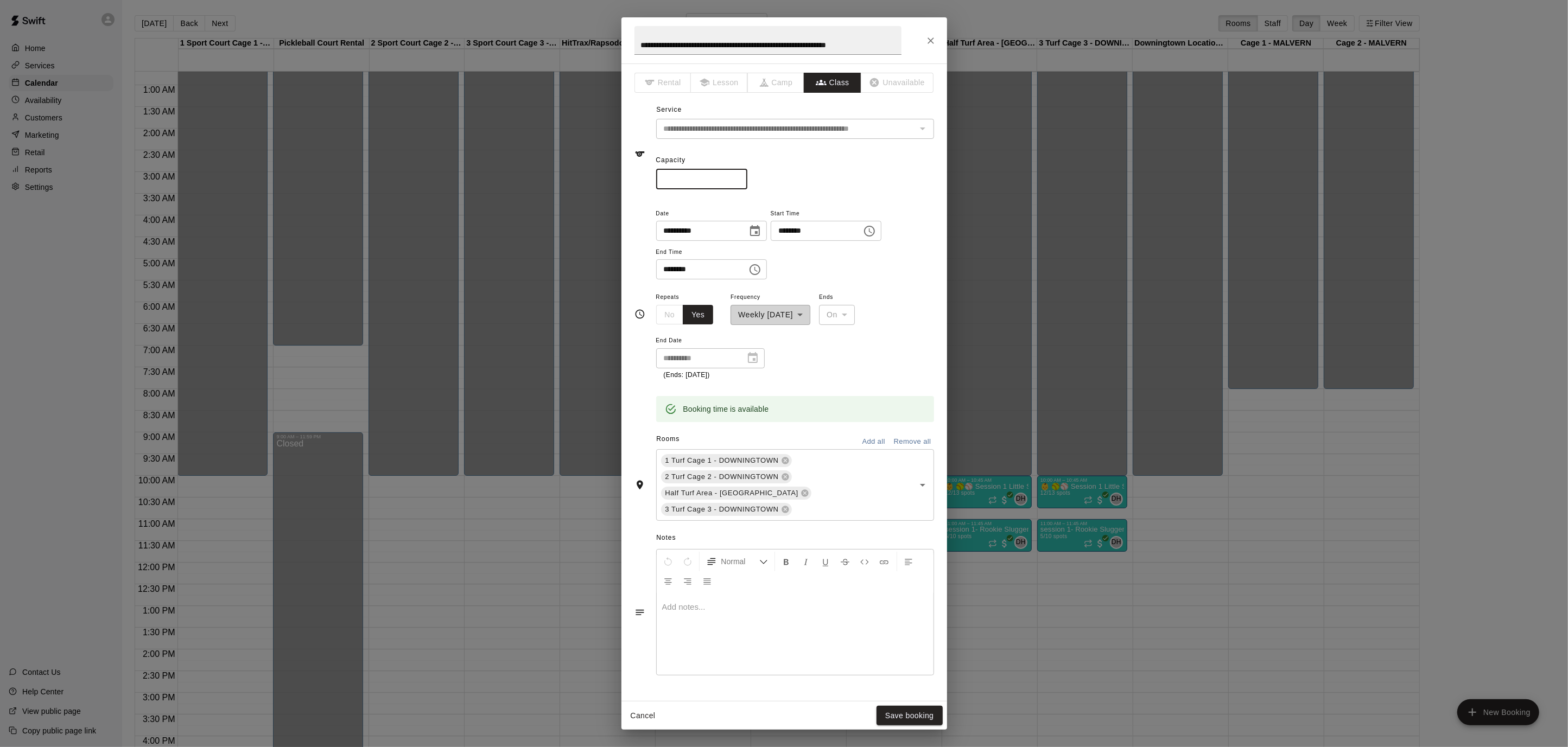
click at [703, 178] on input "**" at bounding box center [702, 180] width 91 height 20
type input "**"
click at [932, 42] on icon "Close" at bounding box center [931, 40] width 11 height 11
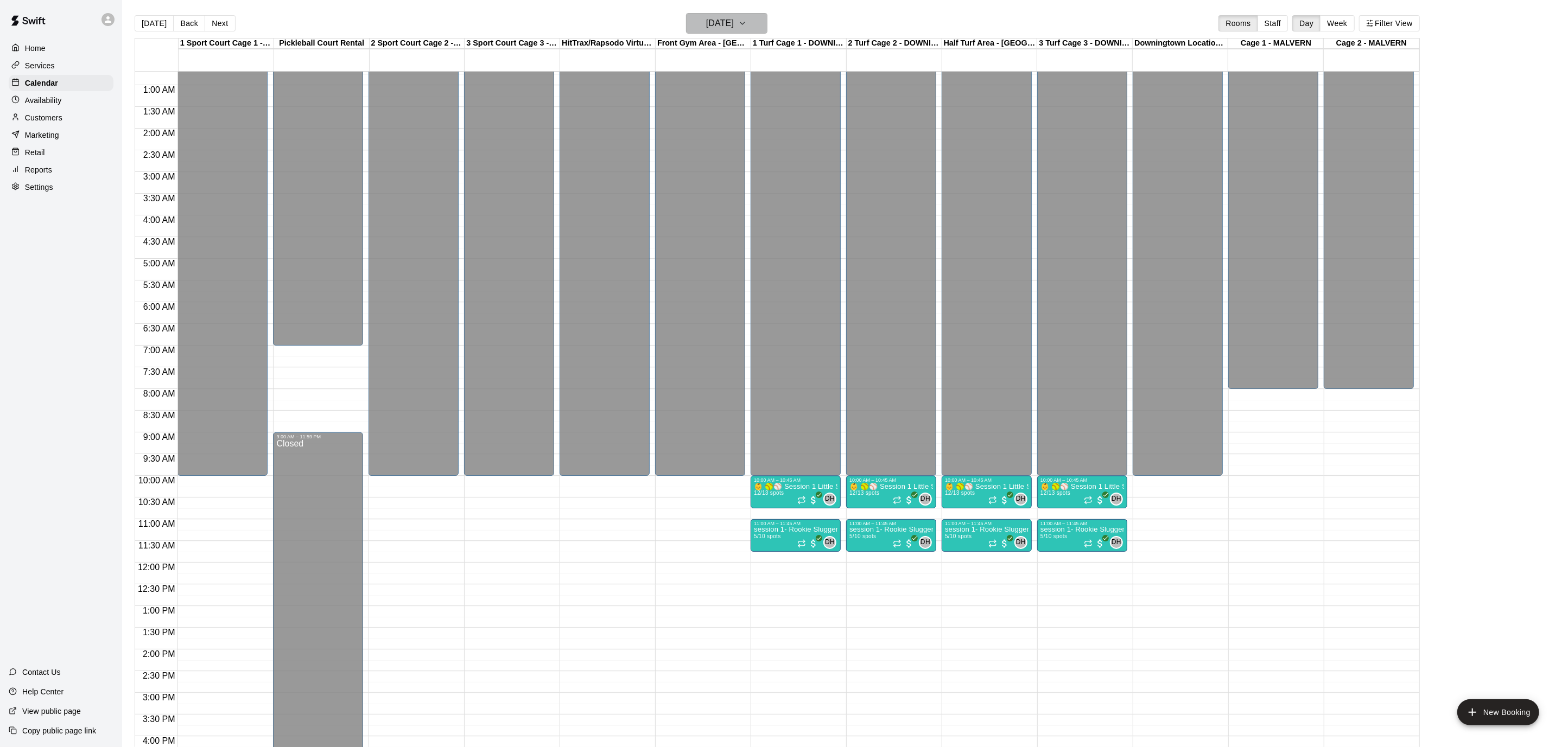
click at [747, 25] on icon "button" at bounding box center [743, 23] width 9 height 13
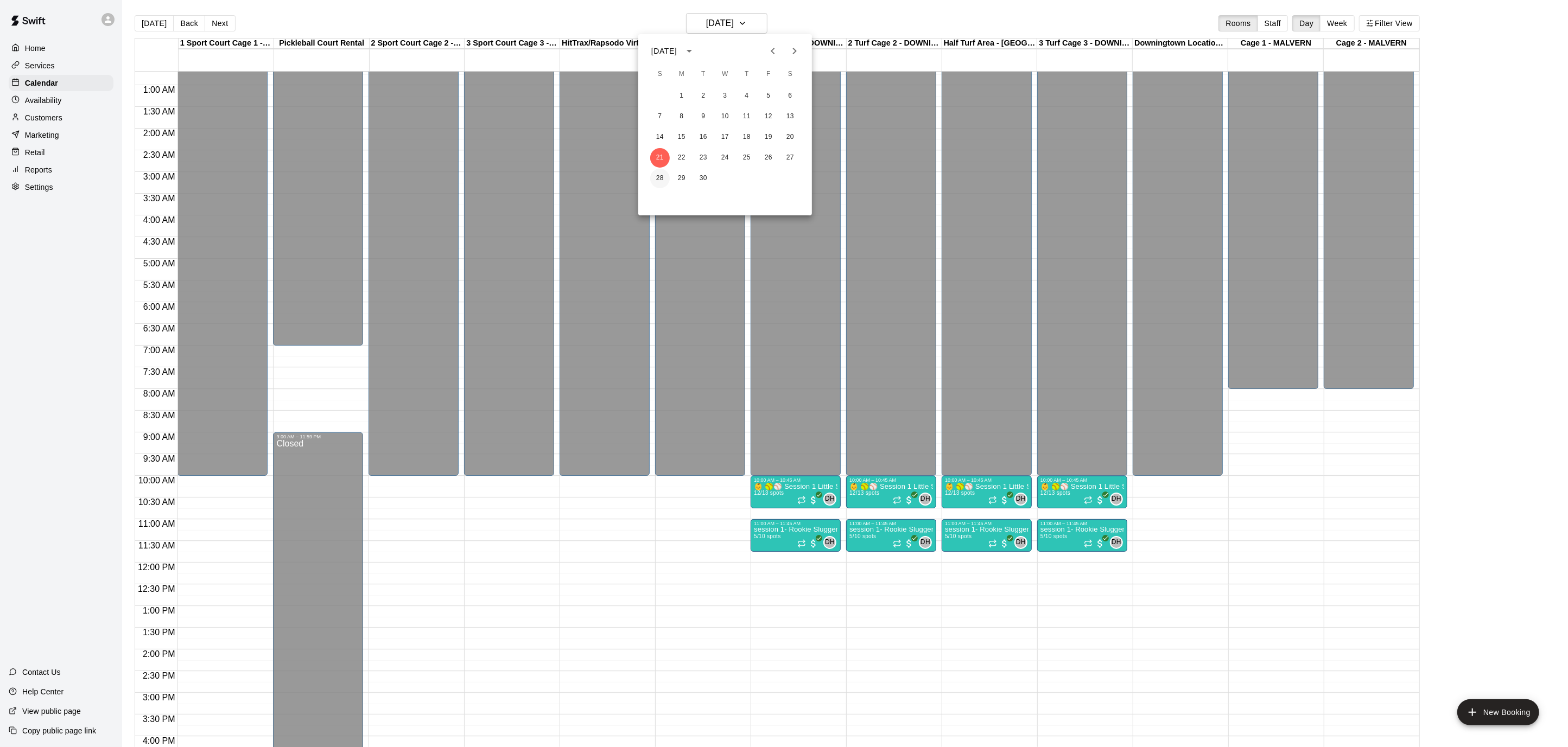
click at [658, 180] on button "28" at bounding box center [660, 178] width 20 height 20
